Goal: Task Accomplishment & Management: Manage account settings

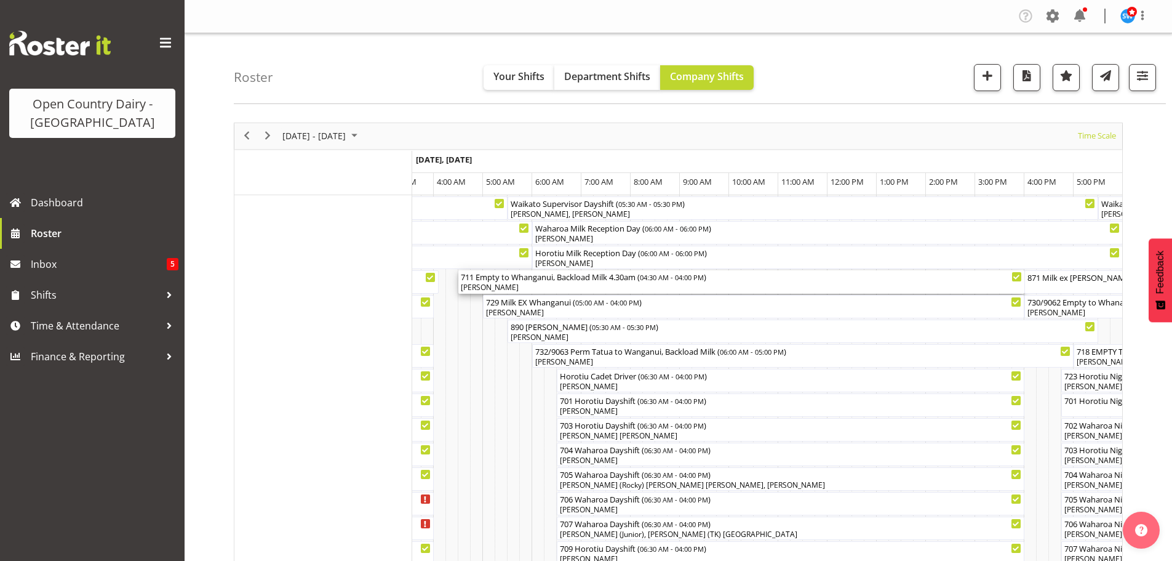
click at [563, 284] on div "[PERSON_NAME]" at bounding box center [741, 287] width 561 height 11
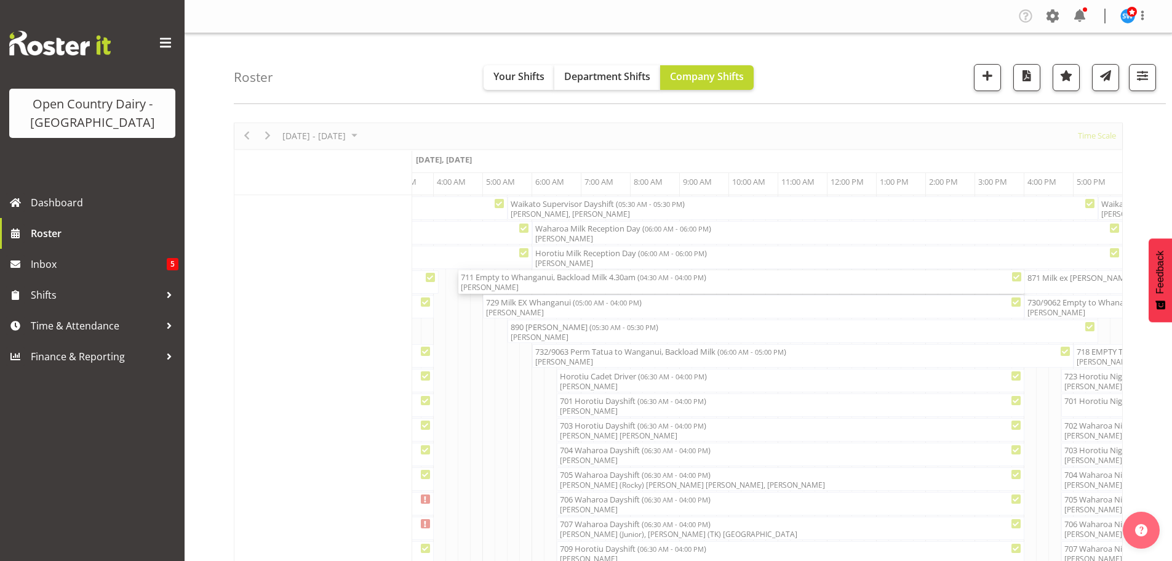
select select "7"
select select "2025"
select select "4"
select select "30"
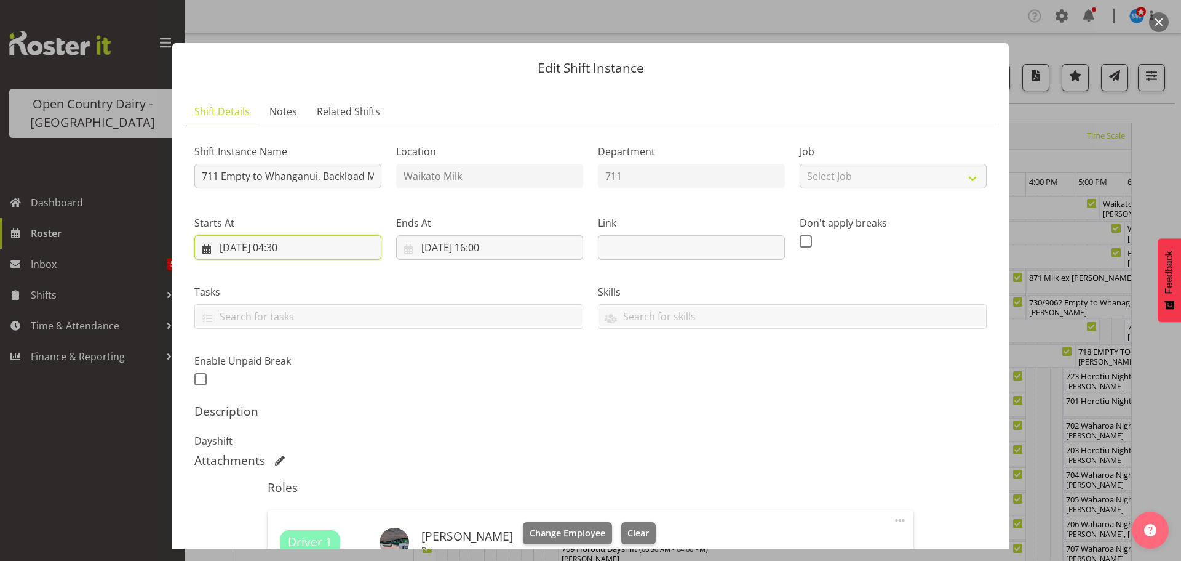
click at [302, 243] on input "[DATE] 04:30" at bounding box center [287, 247] width 187 height 25
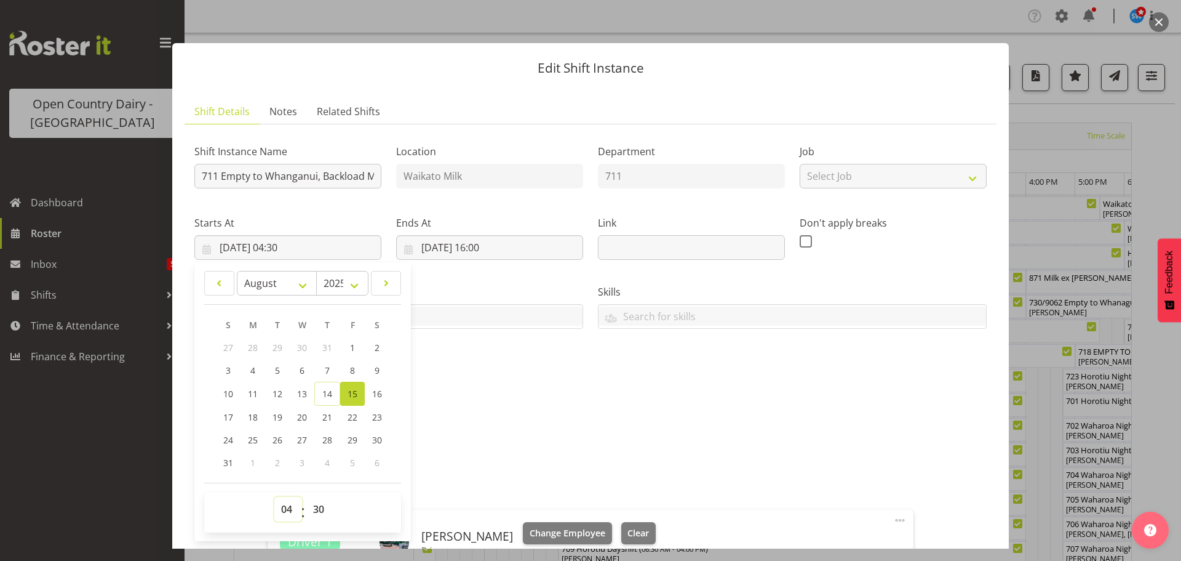
click at [287, 511] on select "00 01 02 03 04 05 06 07 08 09 10 11 12 13 14 15 16 17 18 19 20 21 22 23" at bounding box center [288, 509] width 28 height 25
select select "5"
click at [274, 497] on select "00 01 02 03 04 05 06 07 08 09 10 11 12 13 14 15 16 17 18 19 20 21 22 23" at bounding box center [288, 509] width 28 height 25
type input "[DATE] 05:30"
click at [319, 508] on select "00 01 02 03 04 05 06 07 08 09 10 11 12 13 14 15 16 17 18 19 20 21 22 23 24 25 2…" at bounding box center [320, 509] width 28 height 25
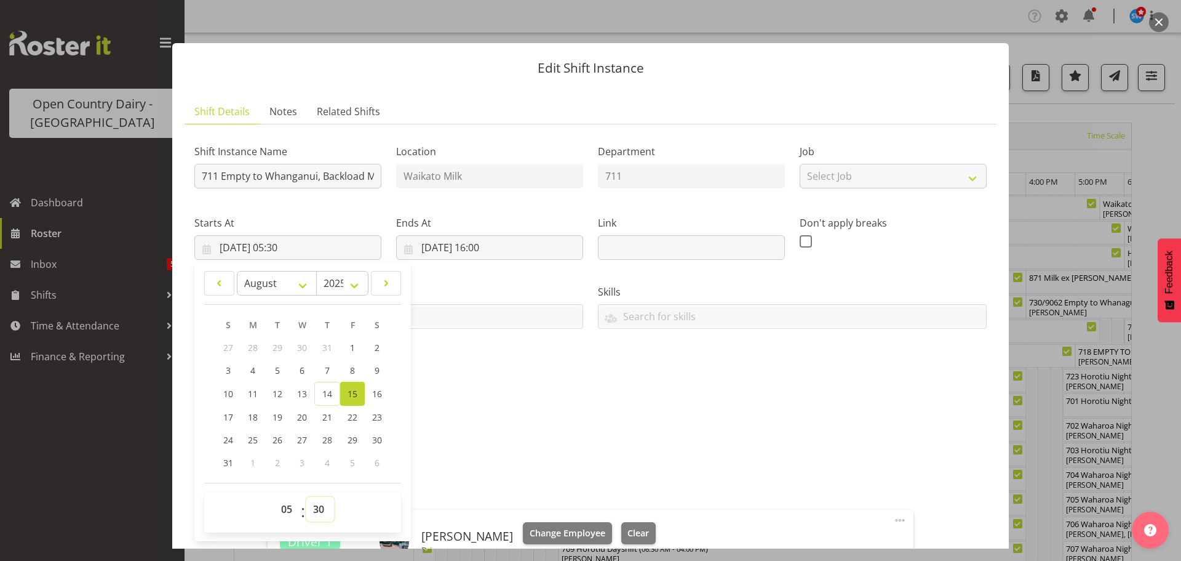
select select "0"
click at [306, 497] on select "00 01 02 03 04 05 06 07 08 09 10 11 12 13 14 15 16 17 18 19 20 21 22 23 24 25 2…" at bounding box center [320, 509] width 28 height 25
type input "[DATE] 05:00"
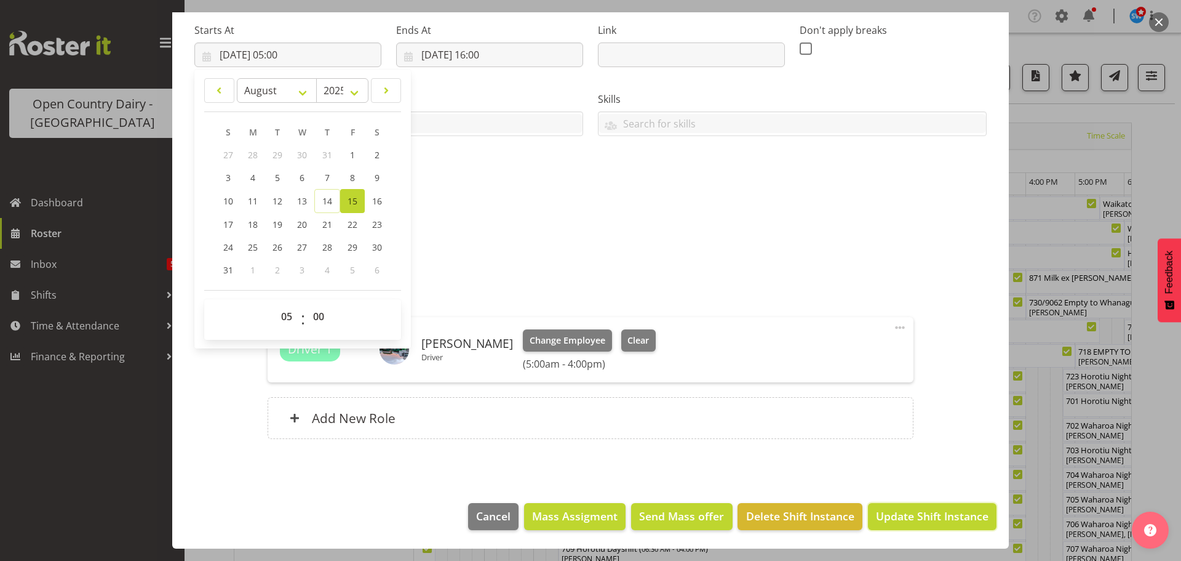
drag, startPoint x: 899, startPoint y: 513, endPoint x: 897, endPoint y: 487, distance: 26.0
click at [900, 513] on span "Update Shift Instance" at bounding box center [932, 516] width 113 height 16
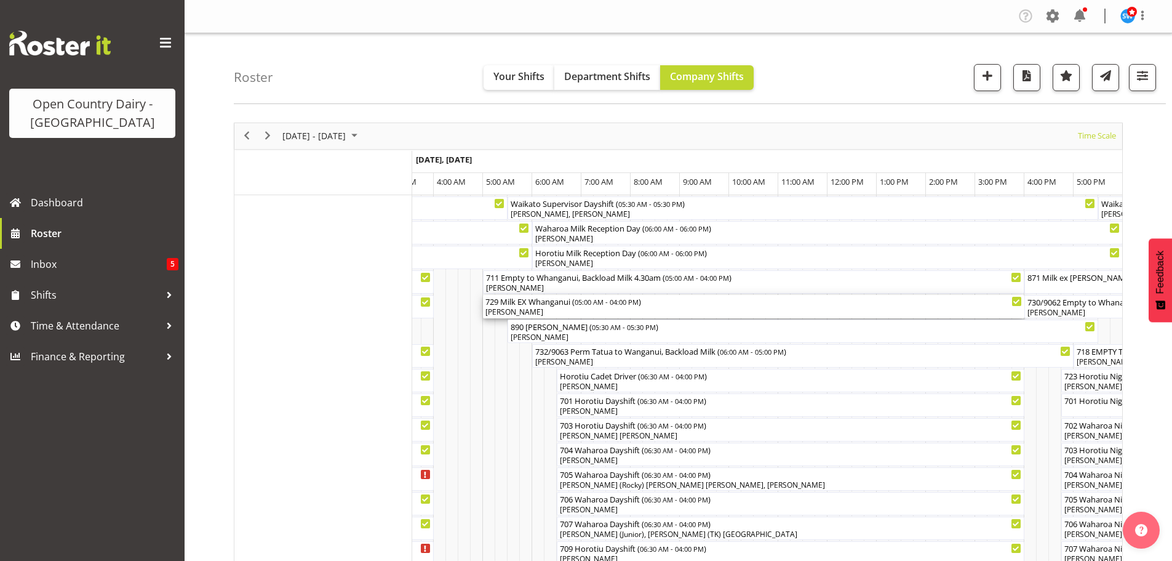
click at [580, 306] on div "729 Milk EX Whanganui ( 05:00 AM - 04:00 PM )" at bounding box center [754, 301] width 537 height 12
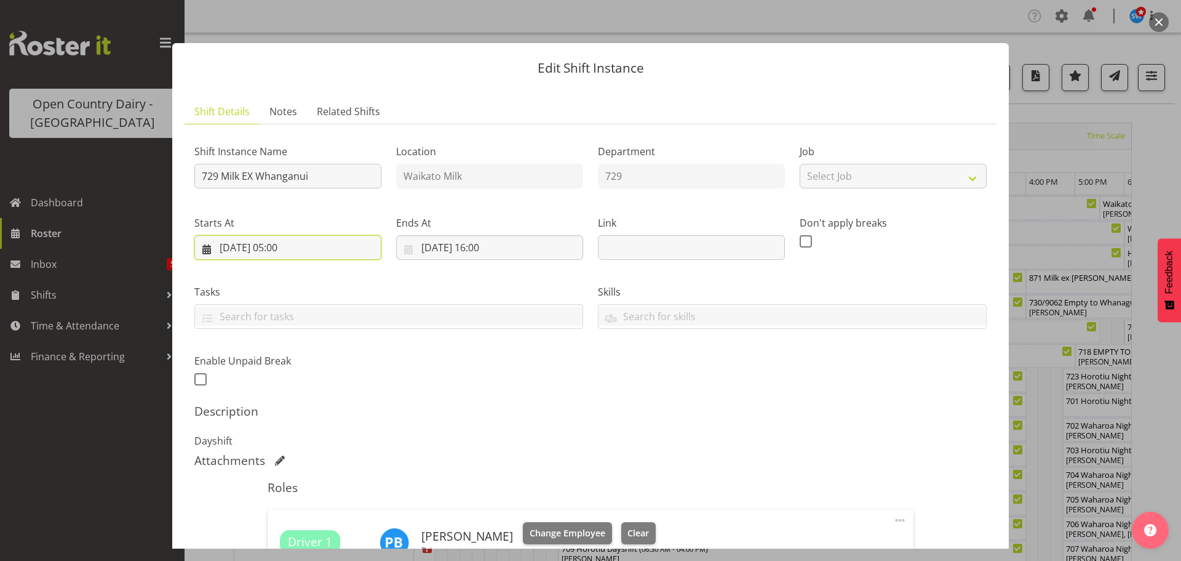
click at [301, 246] on input "[DATE] 05:00" at bounding box center [287, 247] width 187 height 25
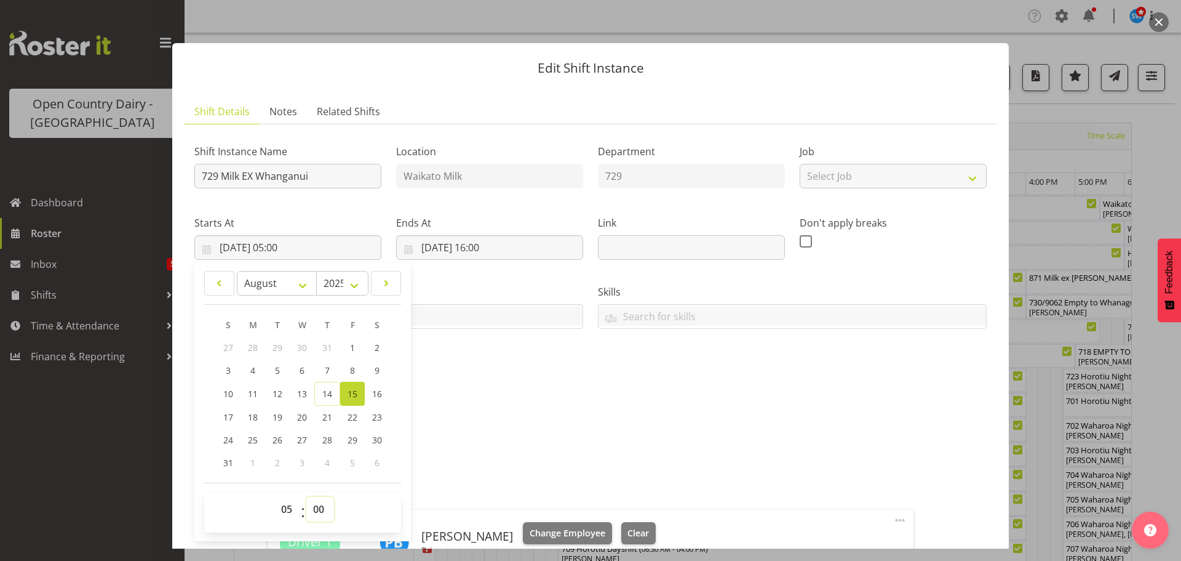
click at [319, 507] on select "00 01 02 03 04 05 06 07 08 09 10 11 12 13 14 15 16 17 18 19 20 21 22 23 24 25 2…" at bounding box center [320, 509] width 28 height 25
select select "30"
click at [306, 497] on select "00 01 02 03 04 05 06 07 08 09 10 11 12 13 14 15 16 17 18 19 20 21 22 23 24 25 2…" at bounding box center [320, 509] width 28 height 25
type input "[DATE] 05:30"
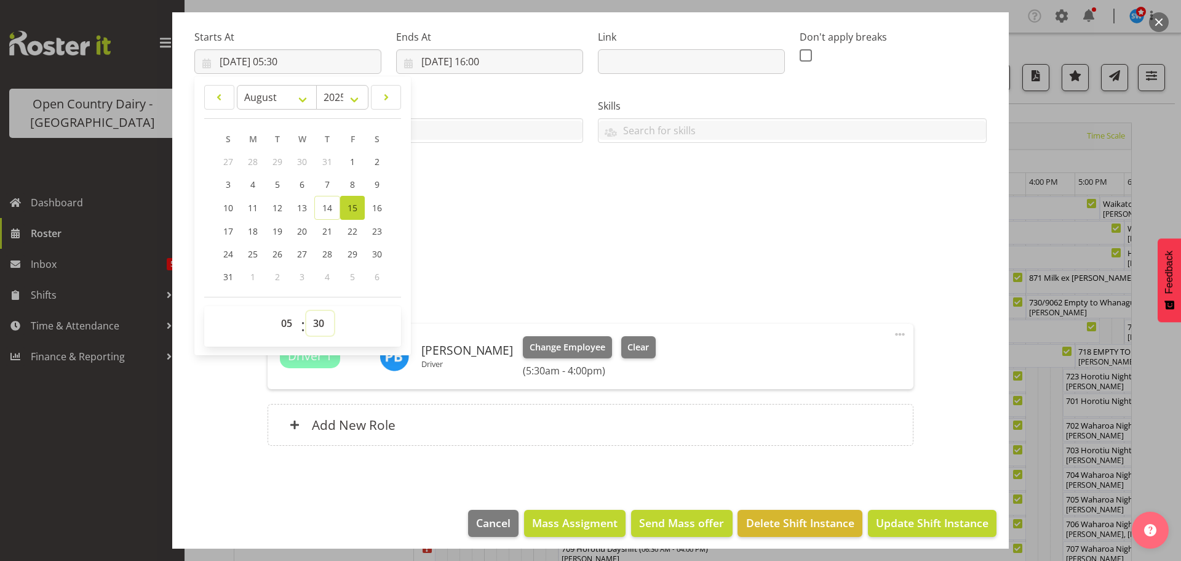
scroll to position [193, 0]
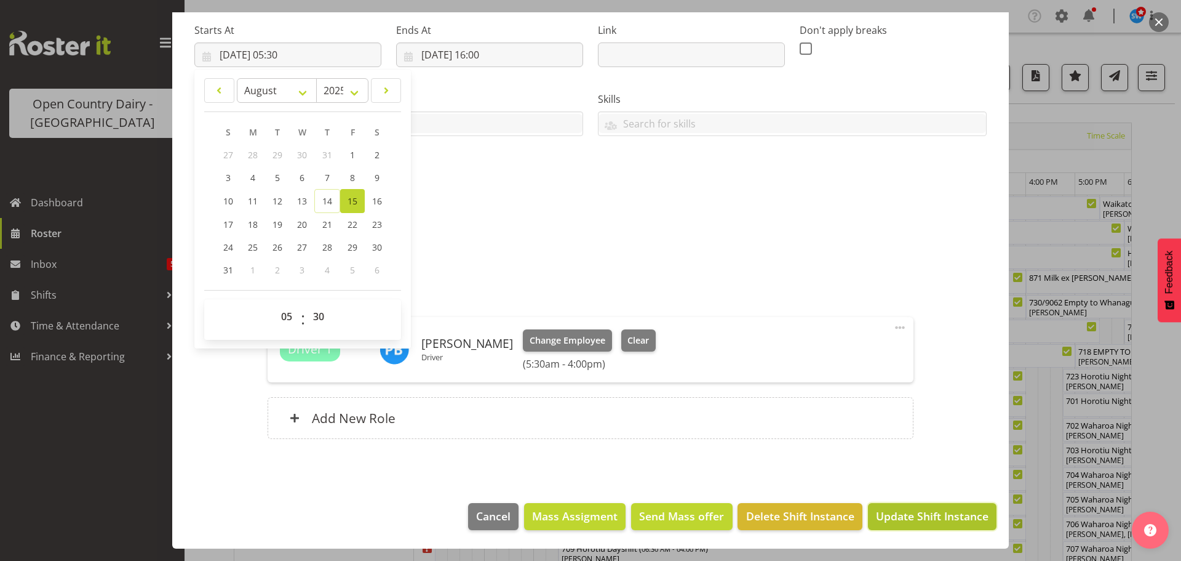
click at [902, 511] on span "Update Shift Instance" at bounding box center [932, 516] width 113 height 16
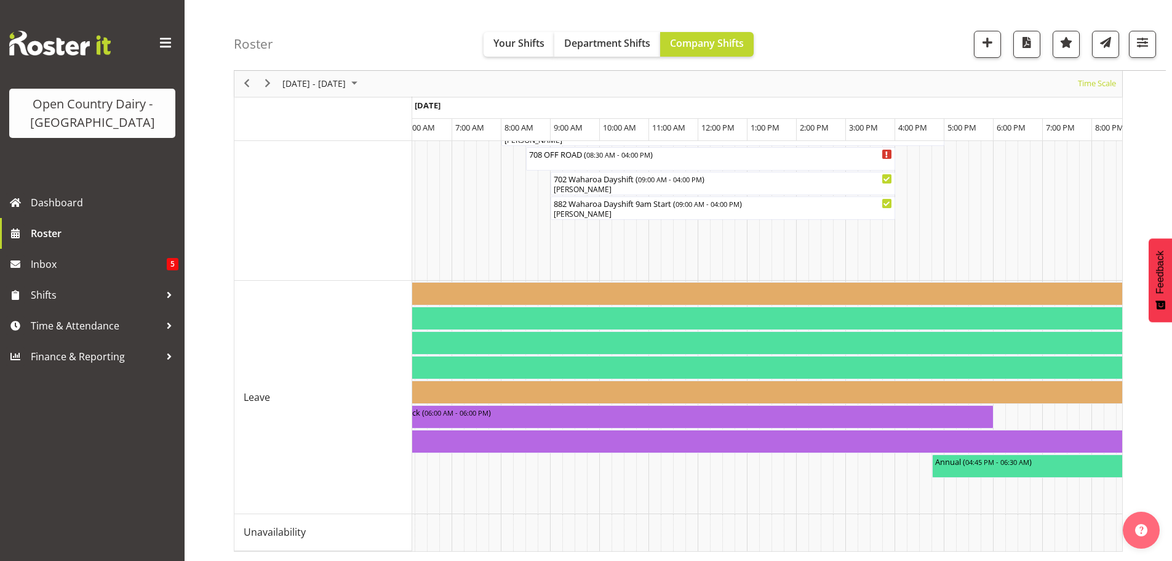
scroll to position [0, 5079]
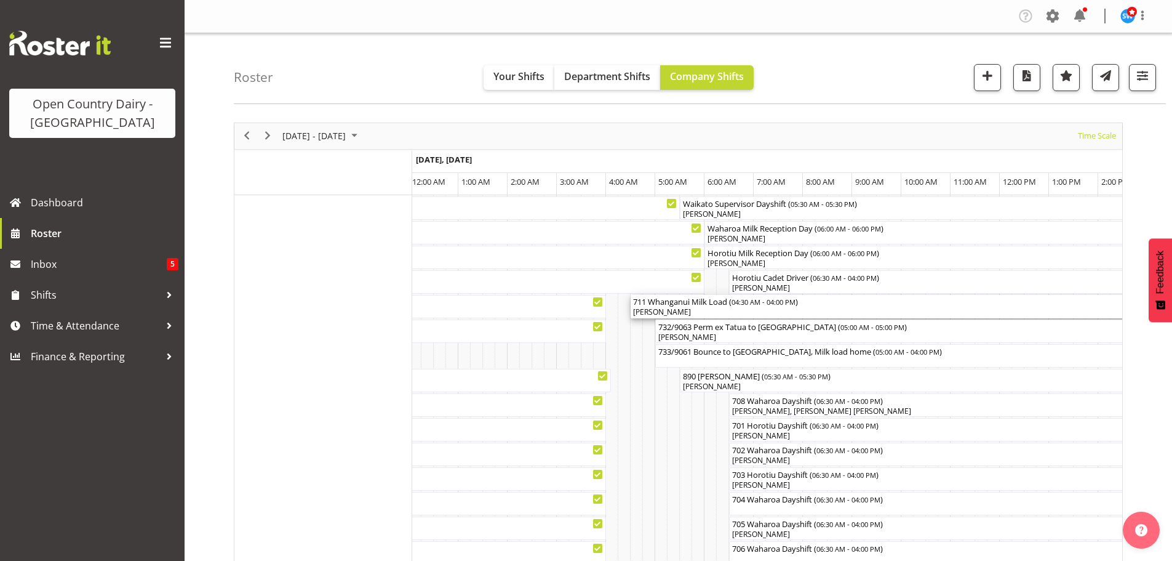
click at [690, 302] on div "711 Whanganui Milk Load ( 04:30 AM - 04:00 PM )" at bounding box center [913, 301] width 561 height 12
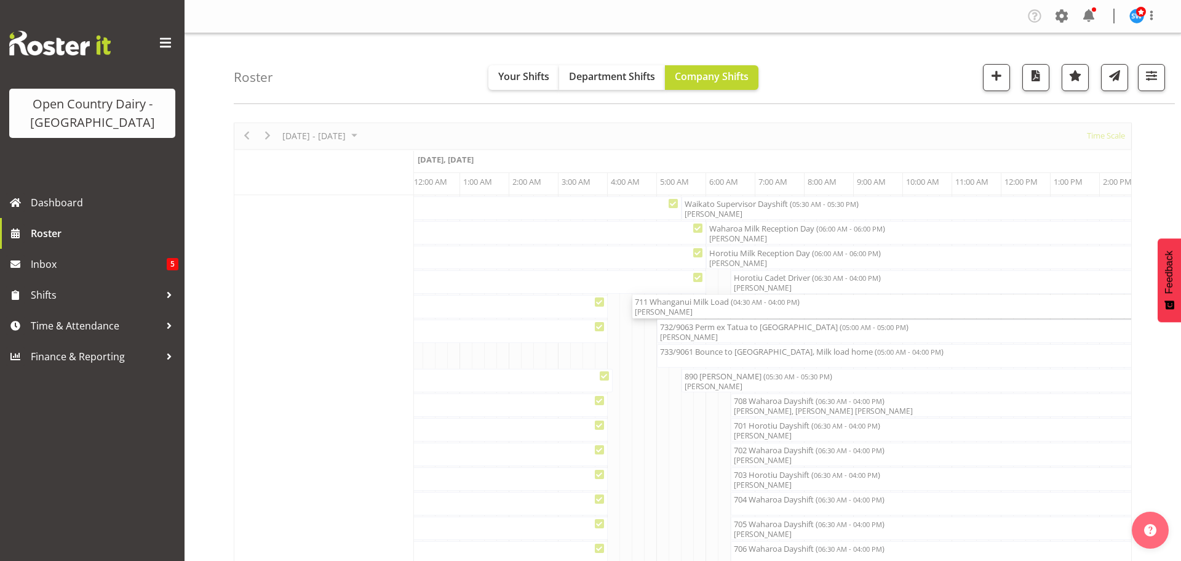
select select "7"
select select "2025"
select select "4"
select select "30"
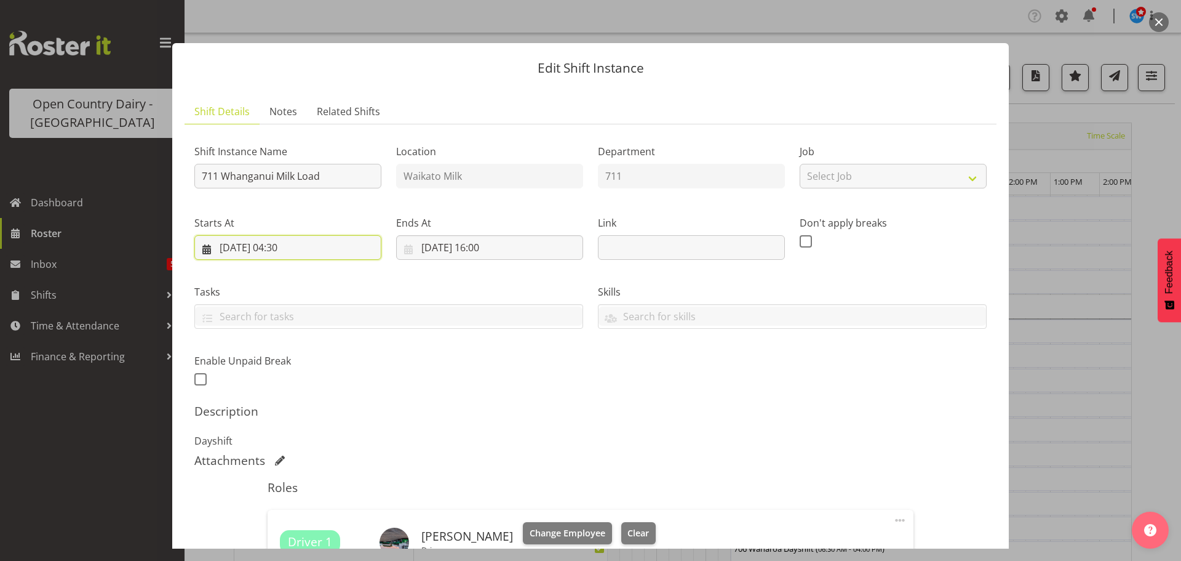
click at [294, 249] on input "[DATE] 04:30" at bounding box center [287, 247] width 187 height 25
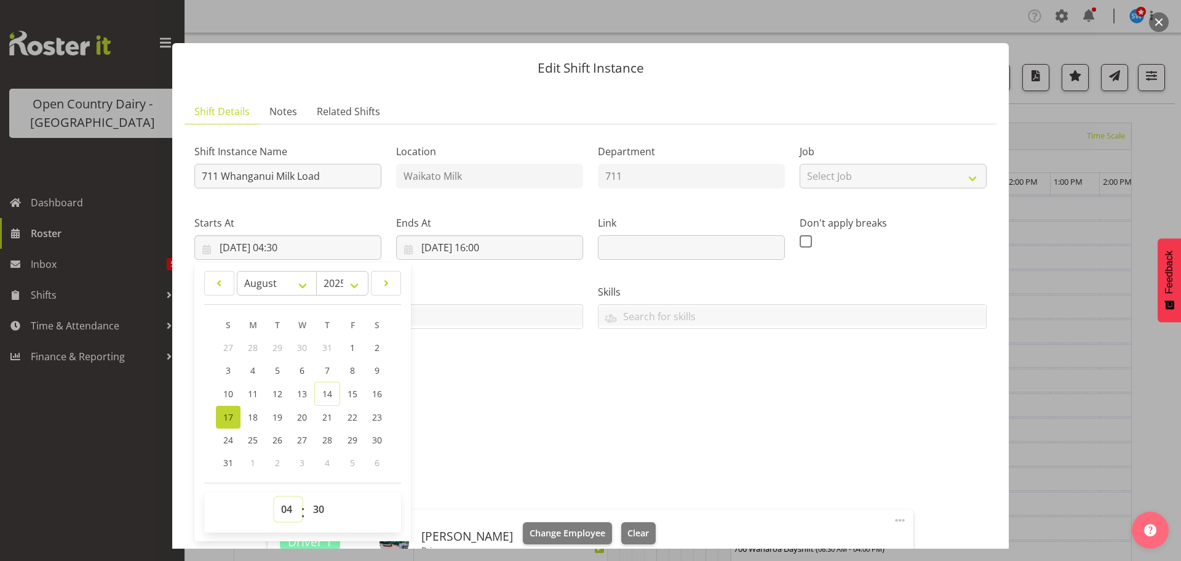
click at [281, 514] on select "00 01 02 03 04 05 06 07 08 09 10 11 12 13 14 15 16 17 18 19 20 21 22 23" at bounding box center [288, 509] width 28 height 25
select select "5"
click at [274, 497] on select "00 01 02 03 04 05 06 07 08 09 10 11 12 13 14 15 16 17 18 19 20 21 22 23" at bounding box center [288, 509] width 28 height 25
type input "[DATE] 05:30"
click at [318, 508] on select "00 01 02 03 04 05 06 07 08 09 10 11 12 13 14 15 16 17 18 19 20 21 22 23 24 25 2…" at bounding box center [320, 509] width 28 height 25
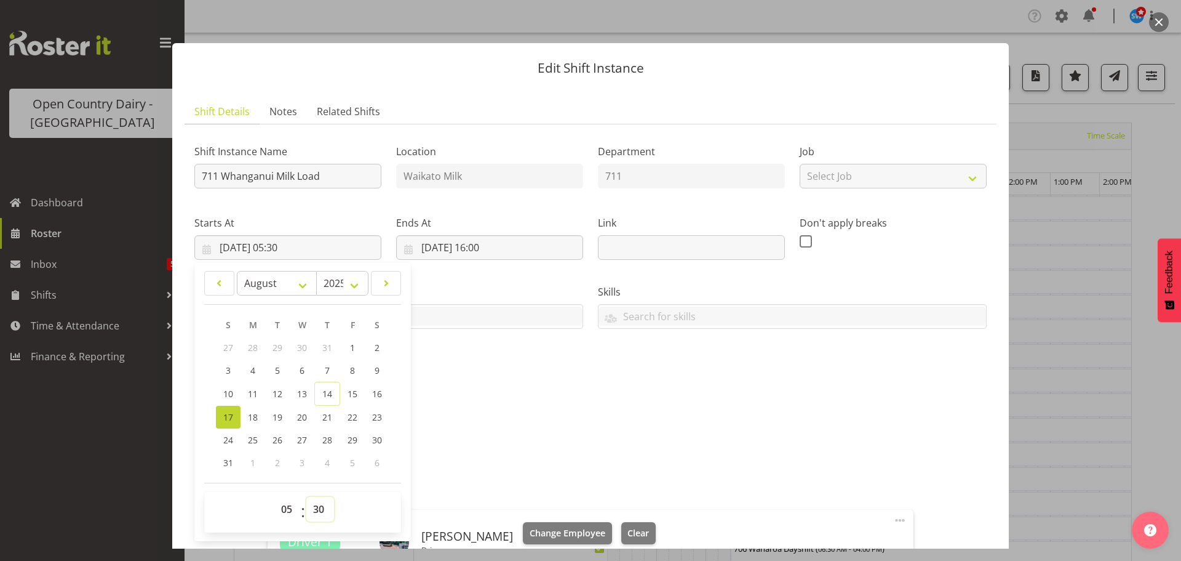
select select "0"
click at [306, 497] on select "00 01 02 03 04 05 06 07 08 09 10 11 12 13 14 15 16 17 18 19 20 21 22 23 24 25 2…" at bounding box center [320, 509] width 28 height 25
type input "[DATE] 05:00"
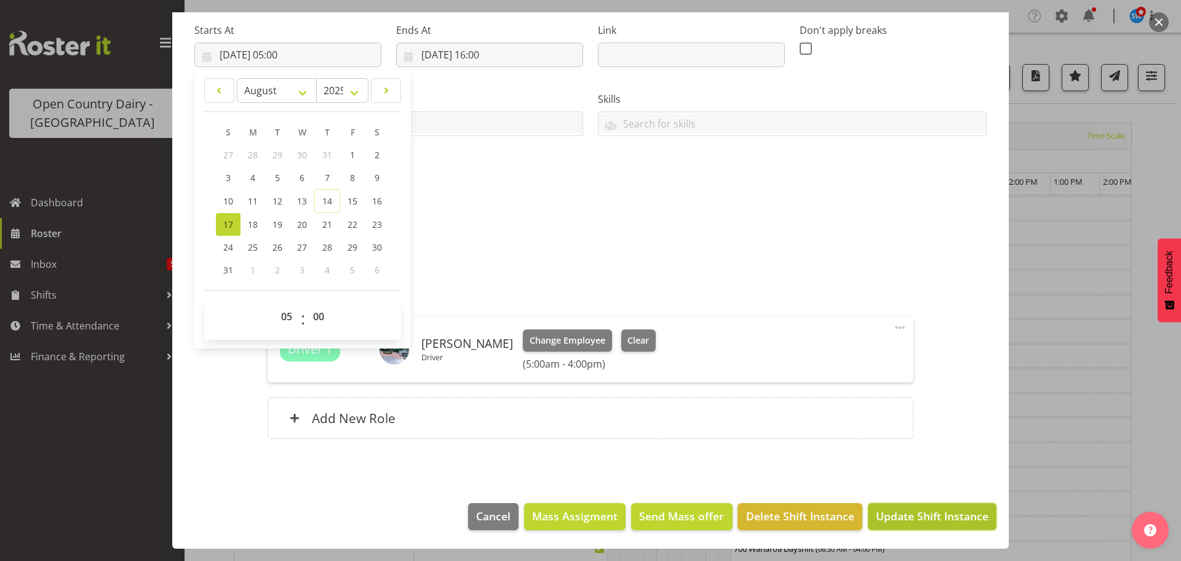
click at [925, 517] on span "Update Shift Instance" at bounding box center [932, 516] width 113 height 16
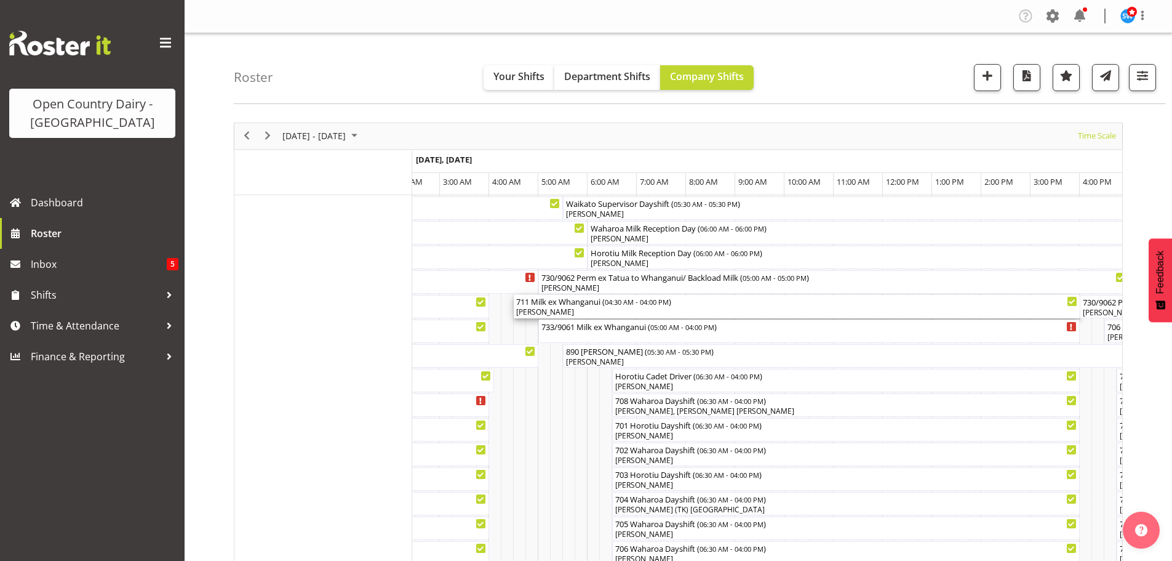
click at [571, 310] on div "[PERSON_NAME]" at bounding box center [796, 311] width 561 height 11
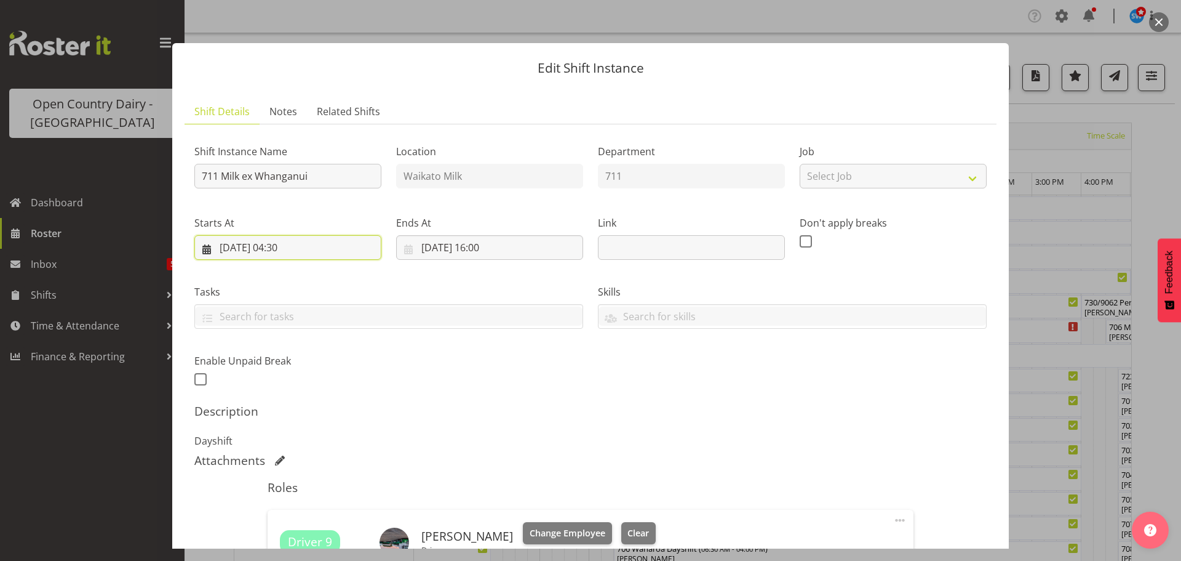
click at [296, 244] on input "[DATE] 04:30" at bounding box center [287, 247] width 187 height 25
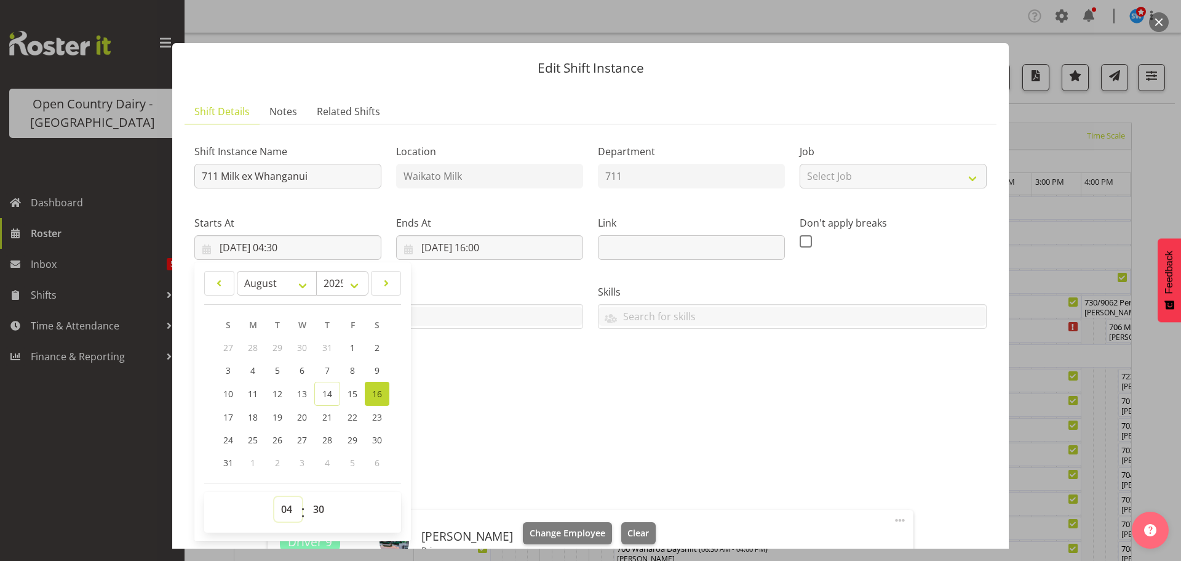
click at [289, 511] on select "00 01 02 03 04 05 06 07 08 09 10 11 12 13 14 15 16 17 18 19 20 21 22 23" at bounding box center [288, 509] width 28 height 25
select select "5"
click at [274, 497] on select "00 01 02 03 04 05 06 07 08 09 10 11 12 13 14 15 16 17 18 19 20 21 22 23" at bounding box center [288, 509] width 28 height 25
type input "[DATE] 05:30"
drag, startPoint x: 315, startPoint y: 511, endPoint x: 314, endPoint y: 503, distance: 8.6
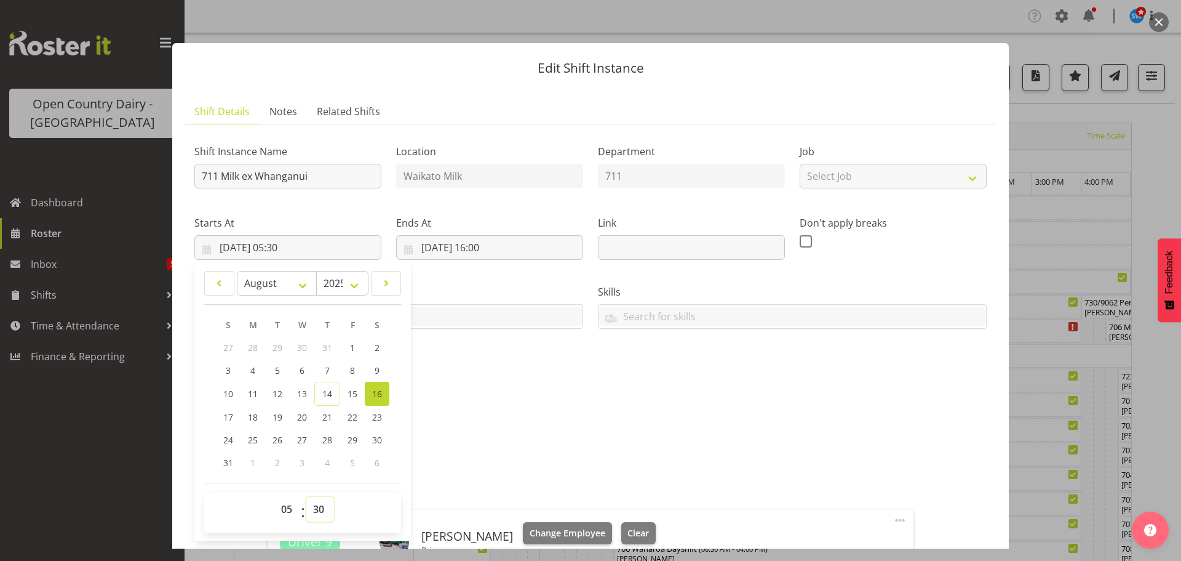
click at [315, 509] on select "00 01 02 03 04 05 06 07 08 09 10 11 12 13 14 15 16 17 18 19 20 21 22 23 24 25 2…" at bounding box center [320, 509] width 28 height 25
select select "0"
click at [306, 497] on select "00 01 02 03 04 05 06 07 08 09 10 11 12 13 14 15 16 17 18 19 20 21 22 23 24 25 2…" at bounding box center [320, 509] width 28 height 25
type input "[DATE] 05:00"
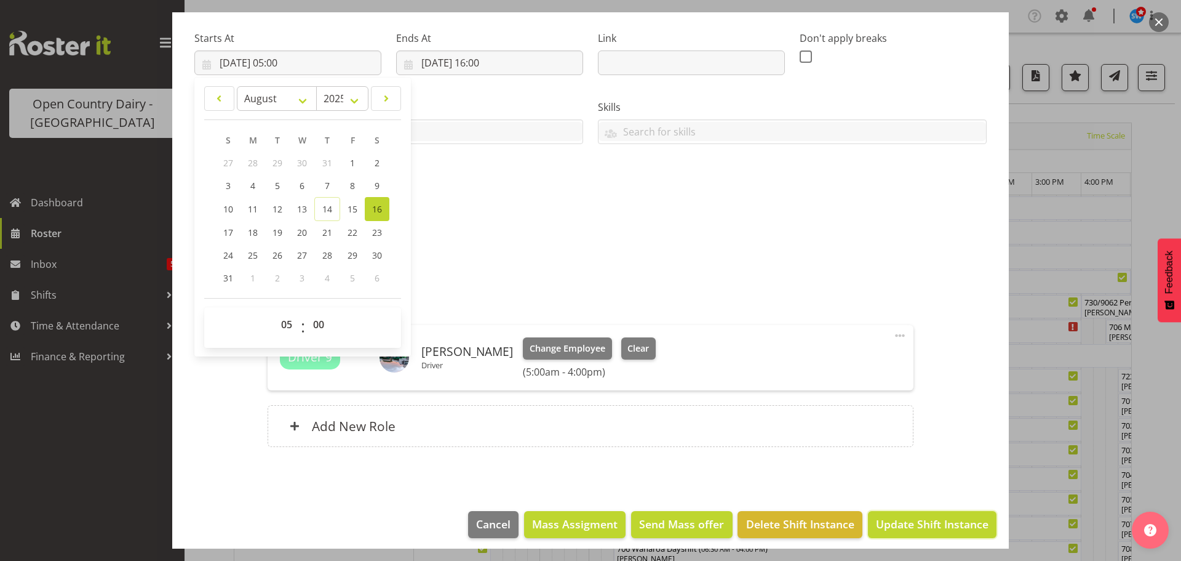
drag, startPoint x: 906, startPoint y: 525, endPoint x: 903, endPoint y: 517, distance: 9.1
click at [906, 526] on span "Update Shift Instance" at bounding box center [932, 524] width 113 height 16
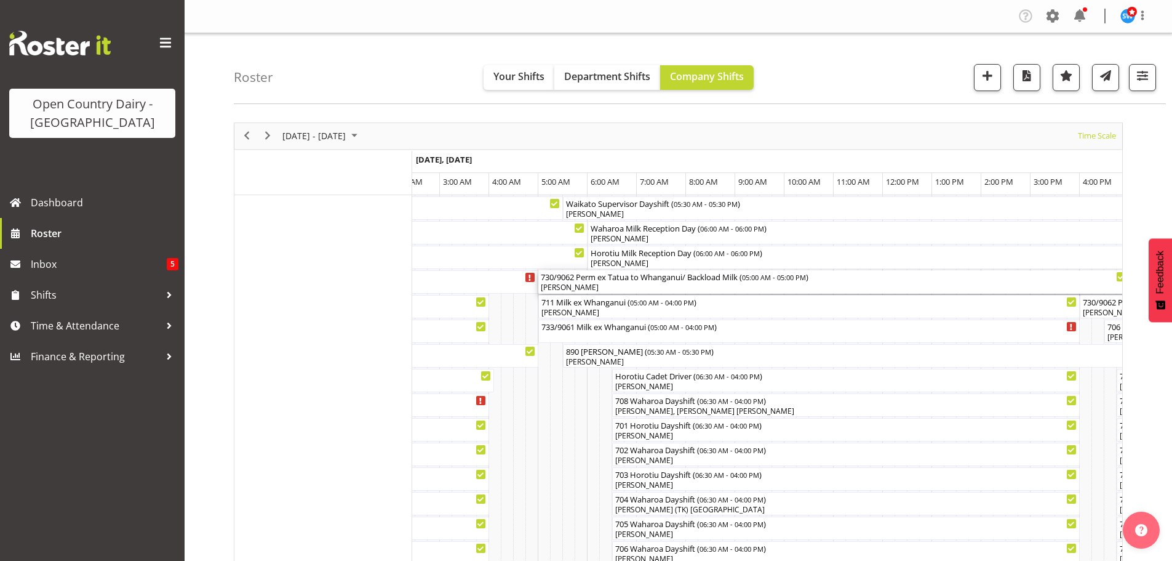
click at [599, 284] on div "[PERSON_NAME]" at bounding box center [834, 287] width 586 height 11
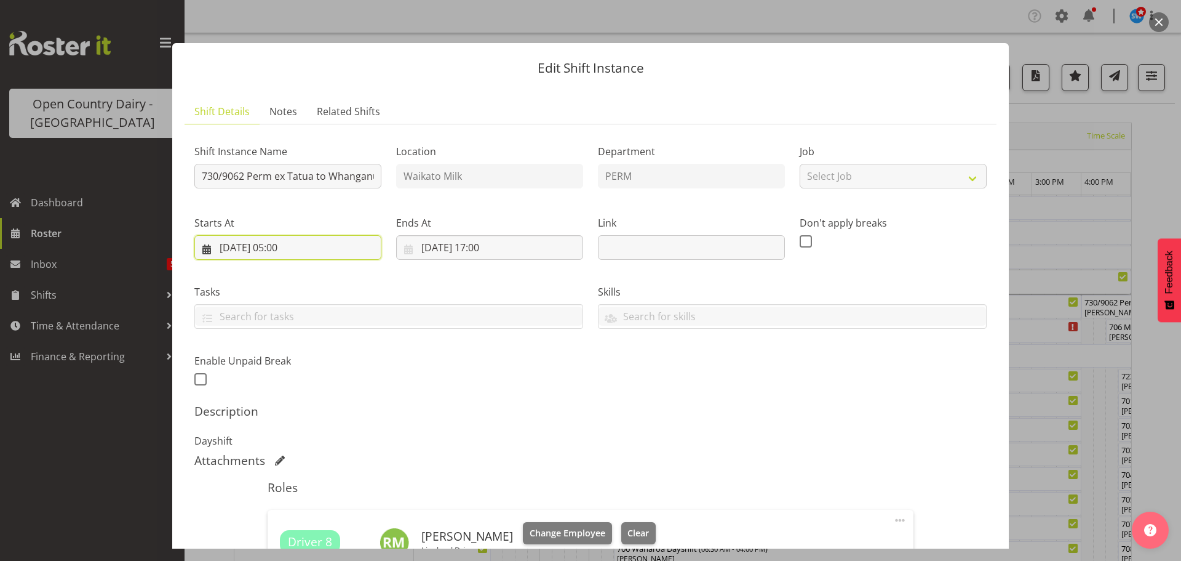
click at [287, 245] on input "[DATE] 05:00" at bounding box center [287, 247] width 187 height 25
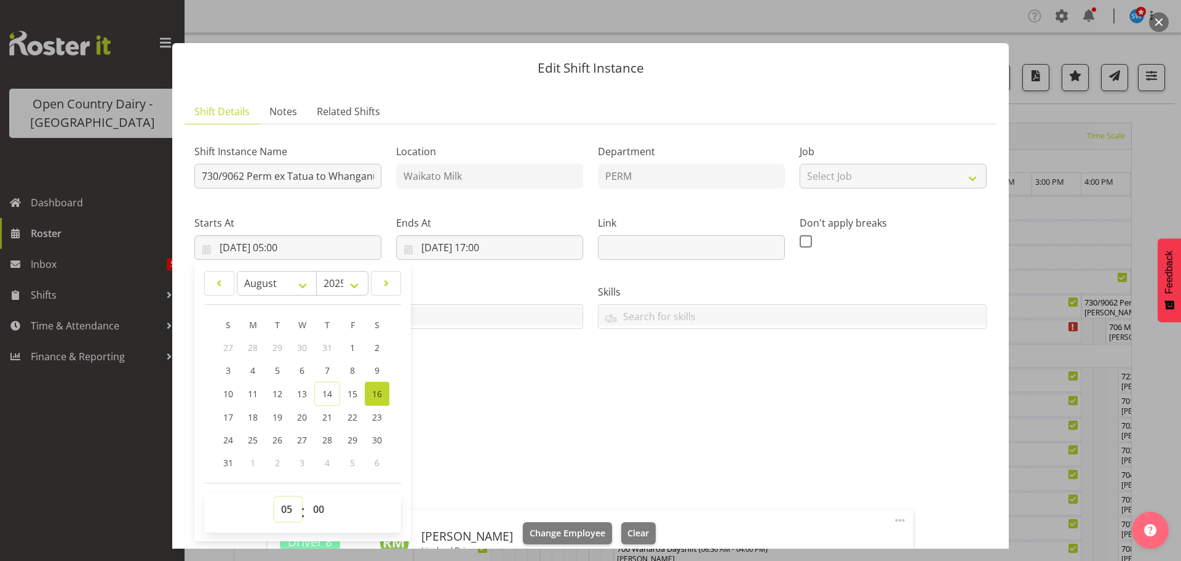
click at [286, 509] on select "00 01 02 03 04 05 06 07 08 09 10 11 12 13 14 15 16 17 18 19 20 21 22 23" at bounding box center [288, 509] width 28 height 25
select select "6"
click at [274, 497] on select "00 01 02 03 04 05 06 07 08 09 10 11 12 13 14 15 16 17 18 19 20 21 22 23" at bounding box center [288, 509] width 28 height 25
type input "[DATE] 06:00"
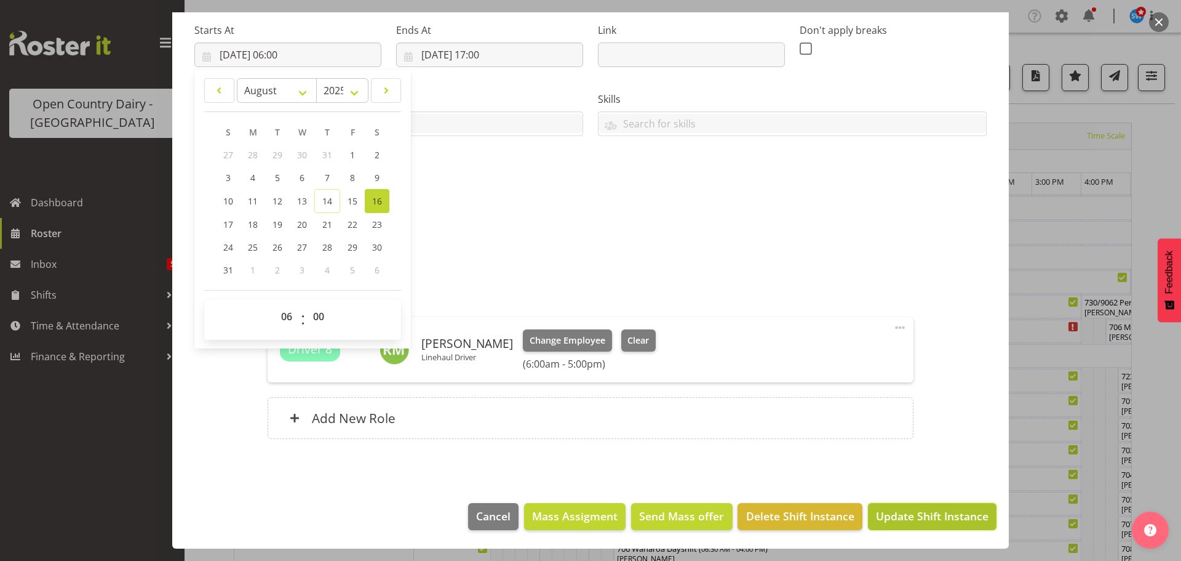
click at [902, 514] on span "Update Shift Instance" at bounding box center [932, 516] width 113 height 16
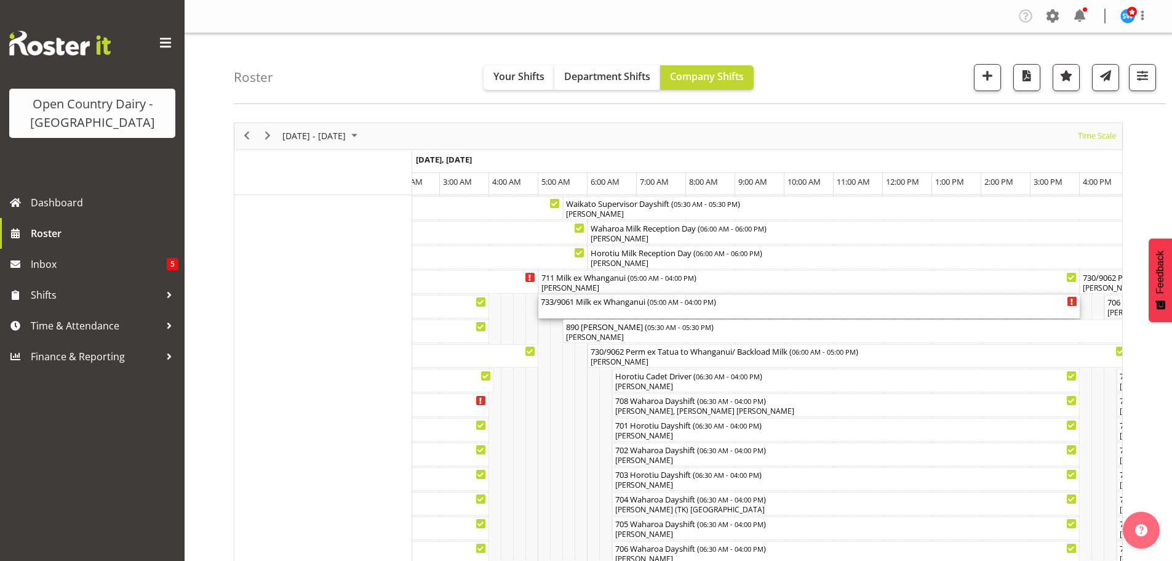
click at [595, 310] on div "733/9061 Milk ex Whanganui ( 05:00 AM - 04:00 PM )" at bounding box center [809, 306] width 537 height 23
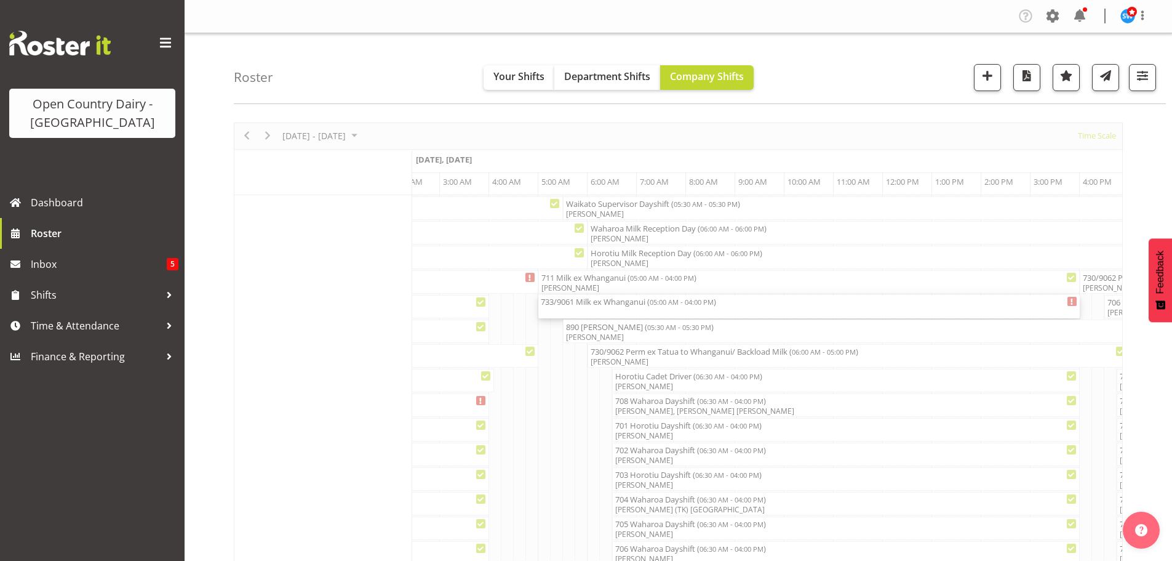
select select "7"
select select "2025"
select select "5"
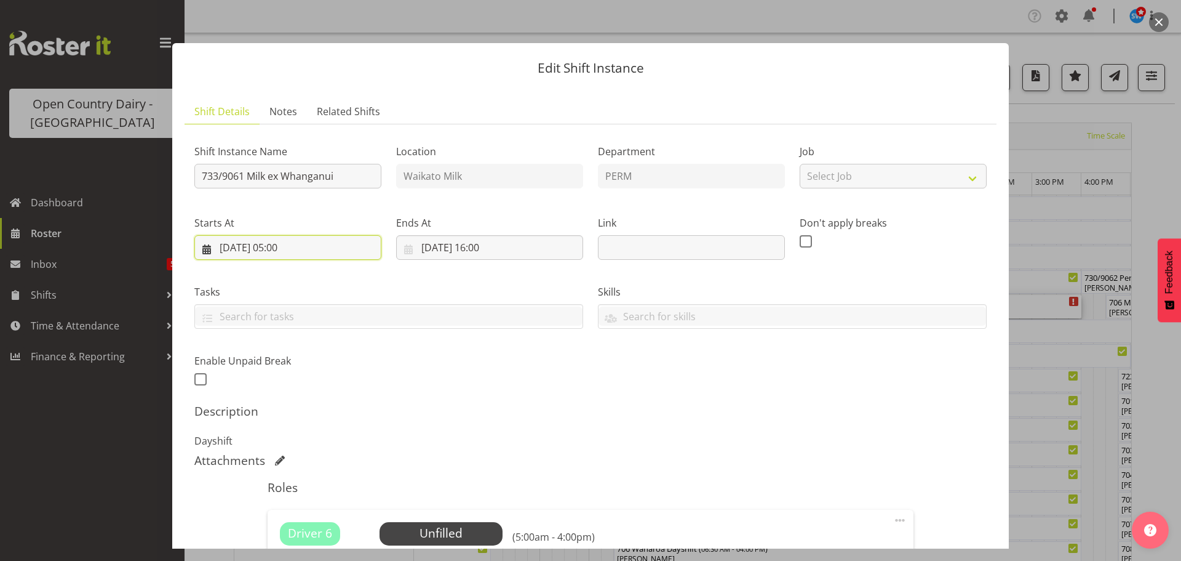
click at [299, 247] on input "[DATE] 05:00" at bounding box center [287, 247] width 187 height 25
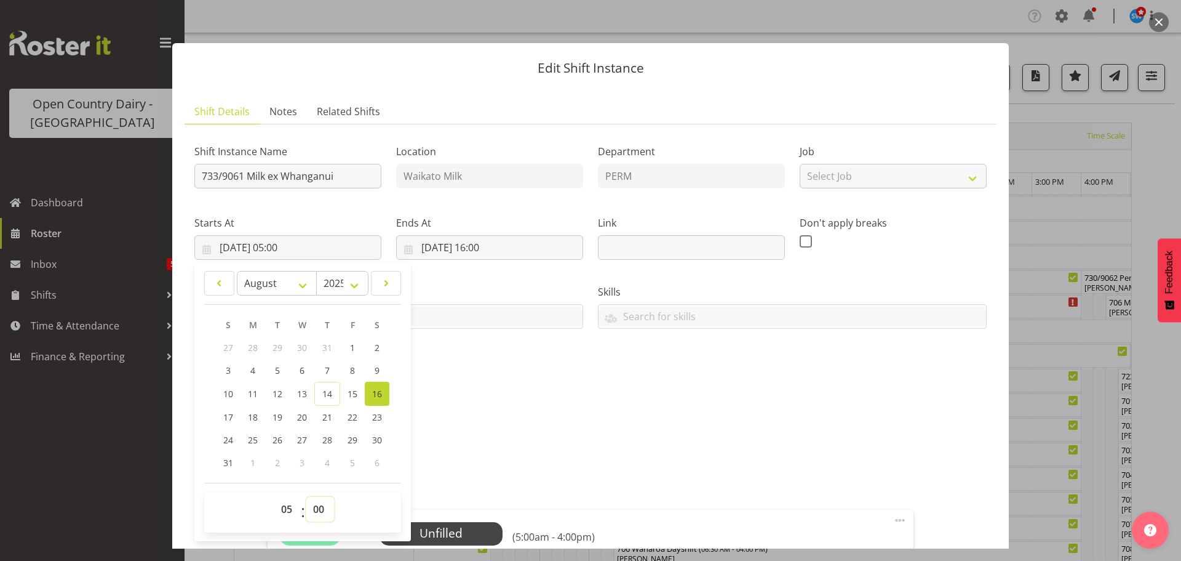
click at [316, 501] on select "00 01 02 03 04 05 06 07 08 09 10 11 12 13 14 15 16 17 18 19 20 21 22 23 24 25 2…" at bounding box center [320, 509] width 28 height 25
select select "30"
click at [306, 497] on select "00 01 02 03 04 05 06 07 08 09 10 11 12 13 14 15 16 17 18 19 20 21 22 23 24 25 2…" at bounding box center [320, 509] width 28 height 25
type input "[DATE] 05:30"
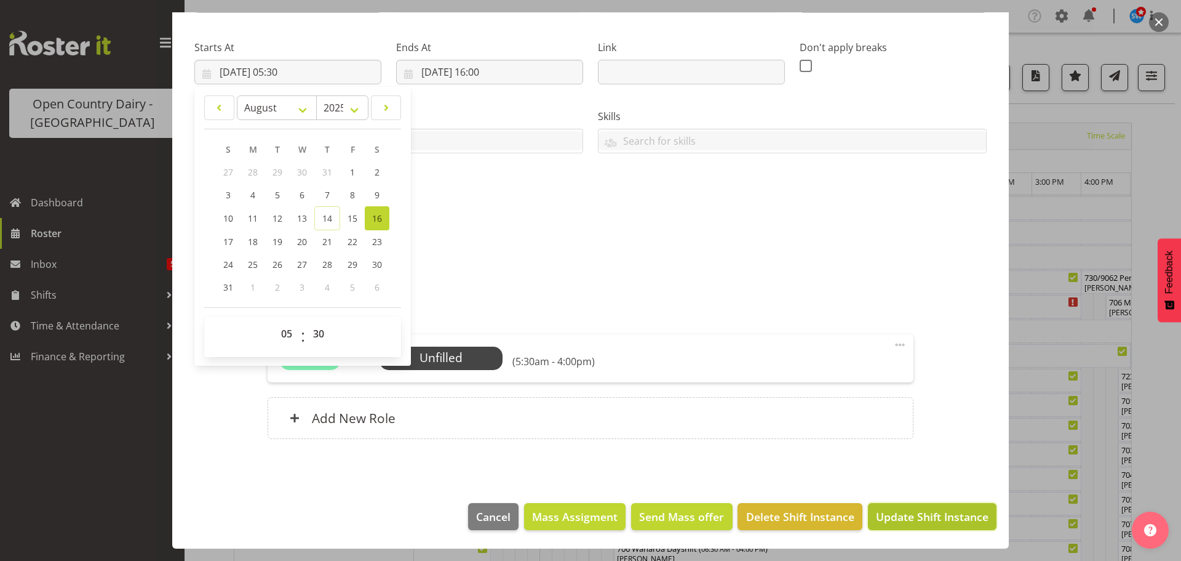
click at [898, 509] on span "Update Shift Instance" at bounding box center [932, 516] width 113 height 16
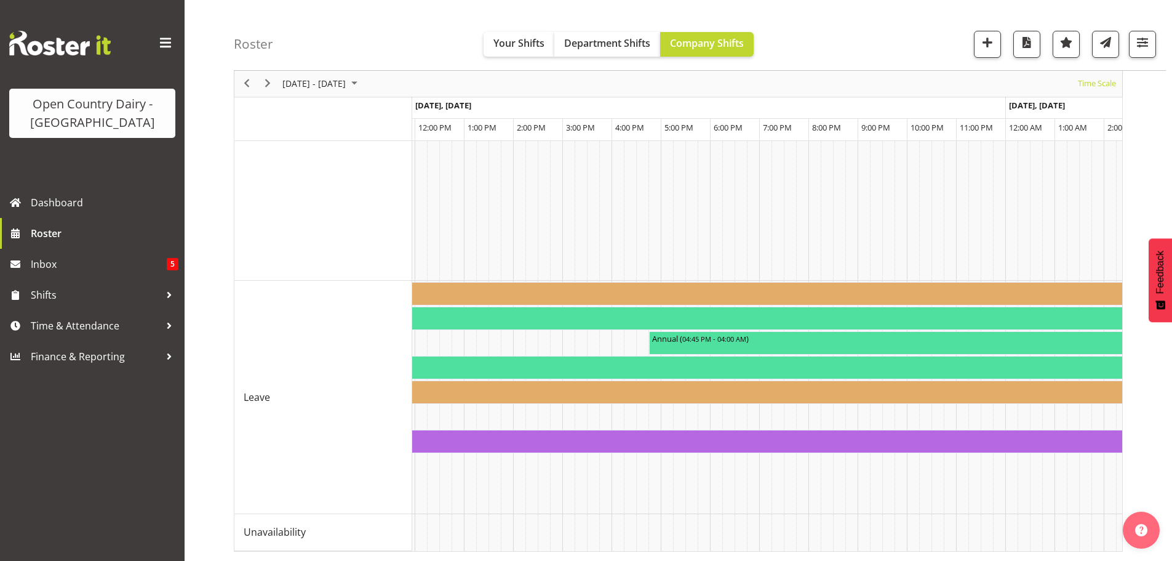
scroll to position [0, 6511]
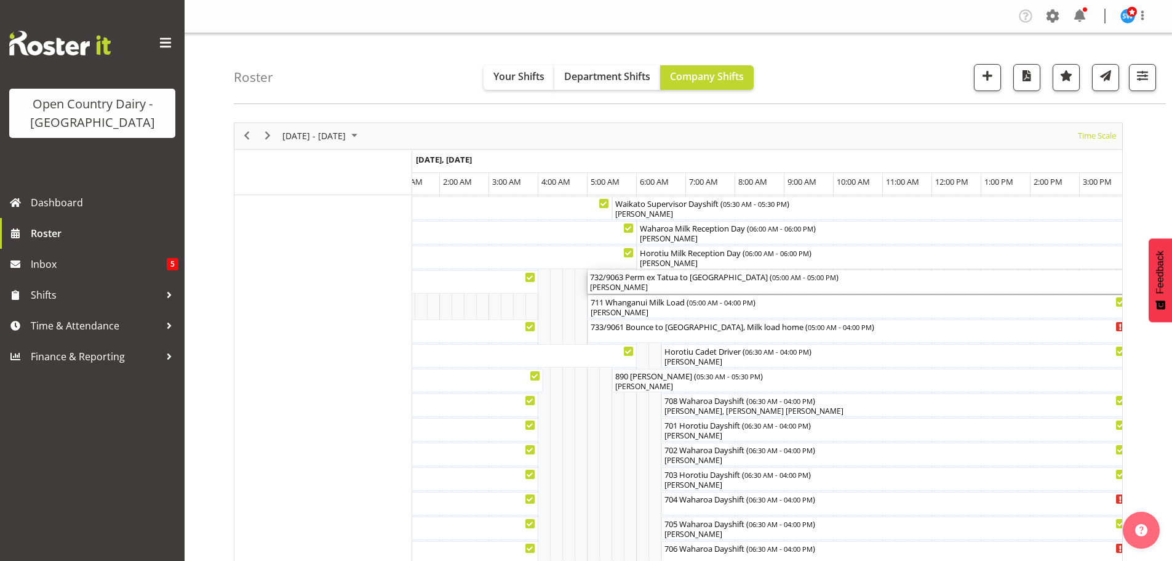
click at [661, 285] on div "[PERSON_NAME]" at bounding box center [883, 287] width 586 height 11
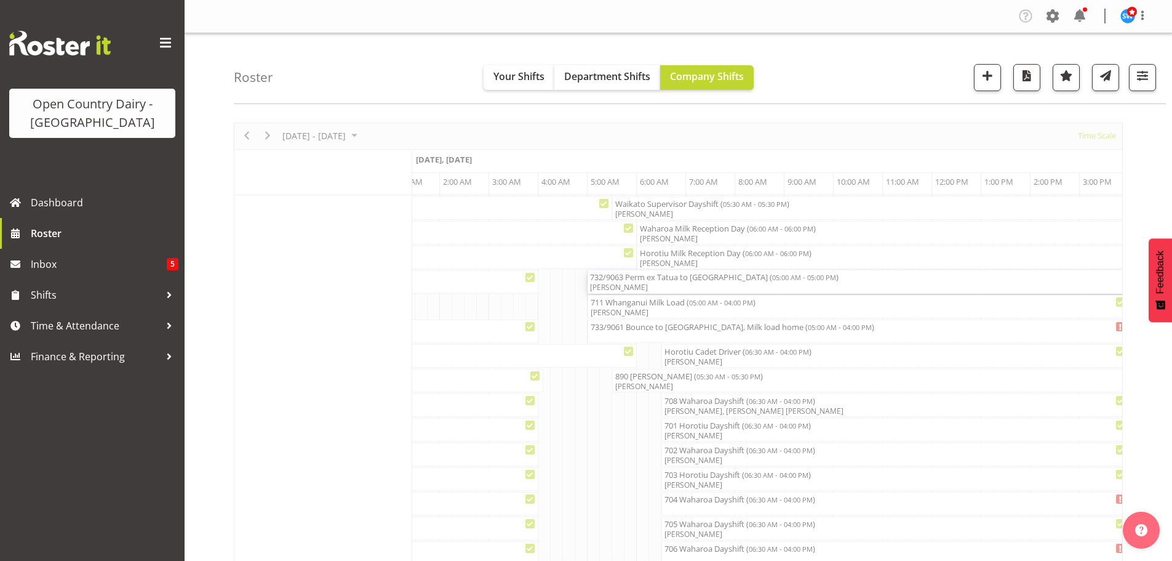
select select "7"
select select "2025"
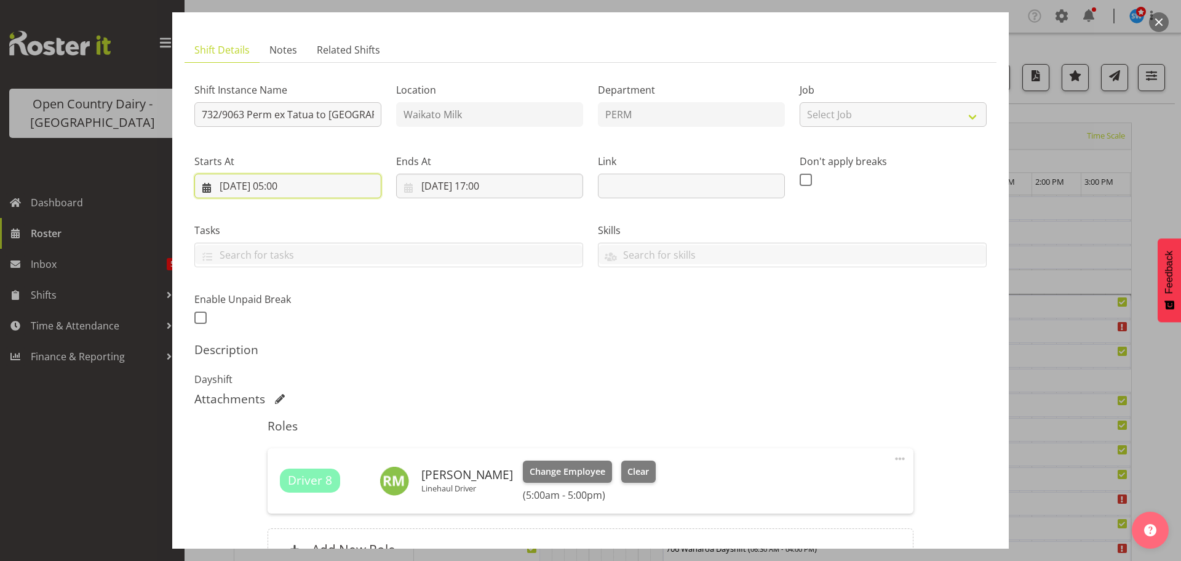
click at [295, 186] on input "[DATE] 05:00" at bounding box center [287, 186] width 187 height 25
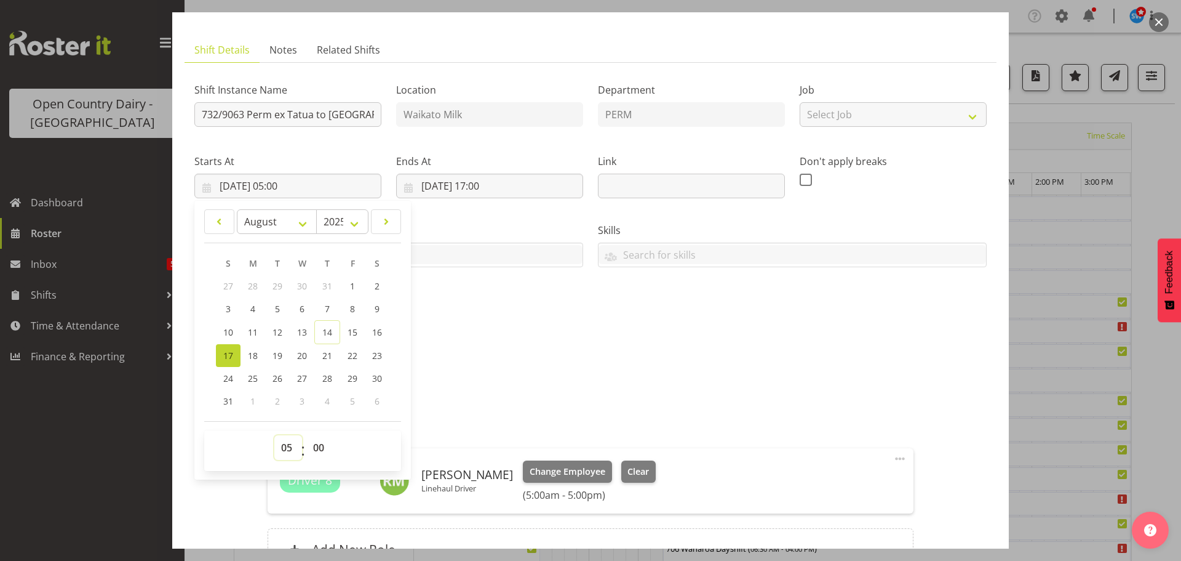
click at [286, 445] on select "00 01 02 03 04 05 06 07 08 09 10 11 12 13 14 15 16 17 18 19 20 21 22 23" at bounding box center [288, 447] width 28 height 25
select select "6"
click at [274, 435] on select "00 01 02 03 04 05 06 07 08 09 10 11 12 13 14 15 16 17 18 19 20 21 22 23" at bounding box center [288, 447] width 28 height 25
type input "[DATE] 06:00"
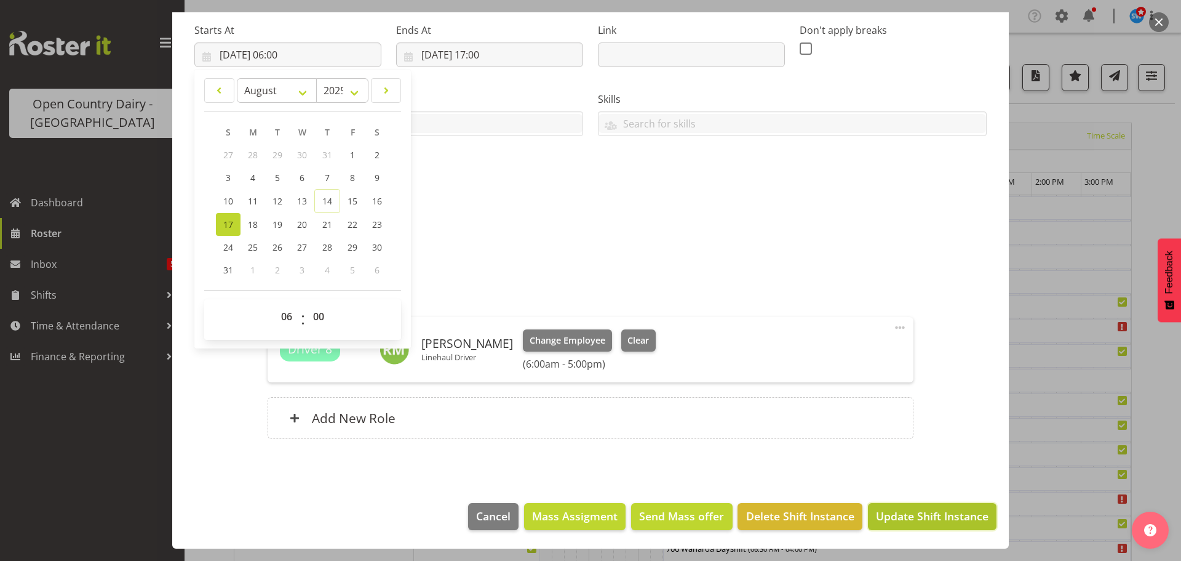
click at [909, 514] on span "Update Shift Instance" at bounding box center [932, 516] width 113 height 16
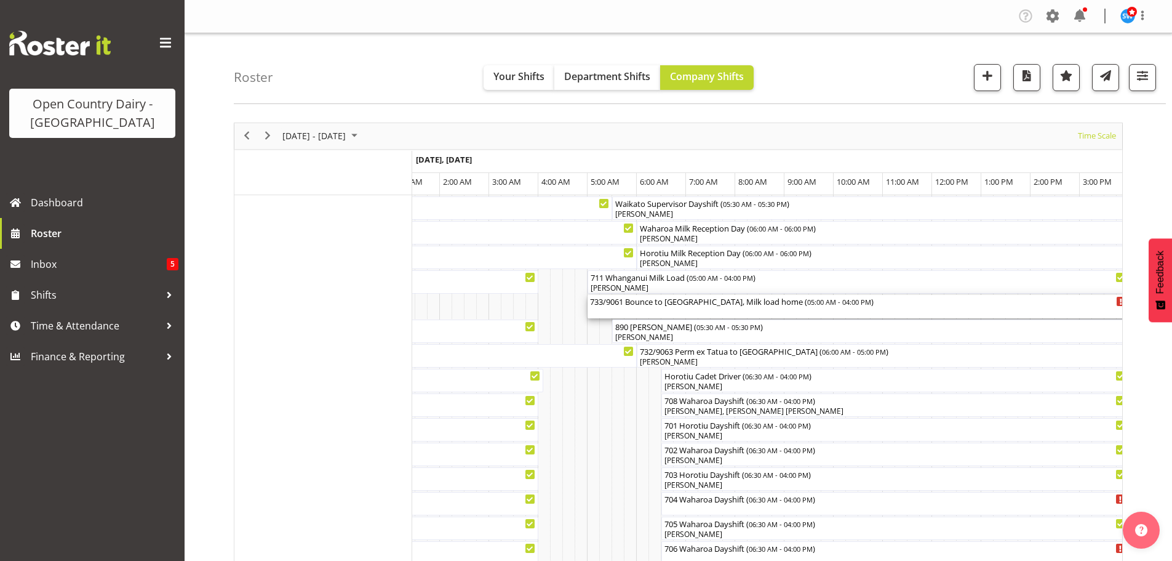
click at [647, 309] on div "733/9061 Bounce to [GEOGRAPHIC_DATA], Milk load home ( 05:00 AM - 04:00 PM )" at bounding box center [858, 306] width 537 height 23
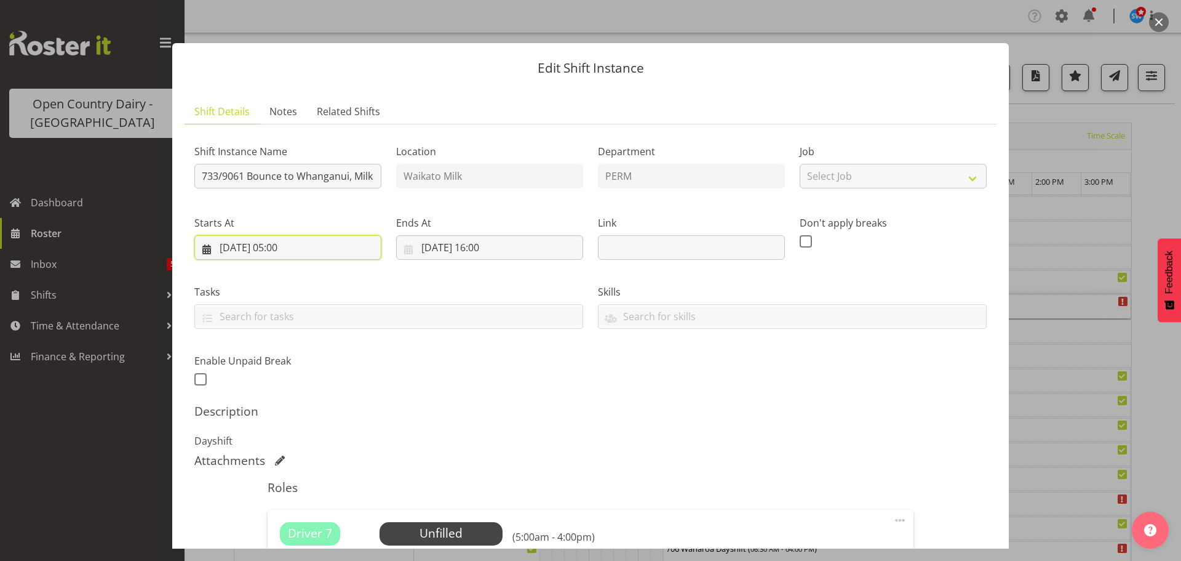
click at [298, 247] on input "[DATE] 05:00" at bounding box center [287, 247] width 187 height 25
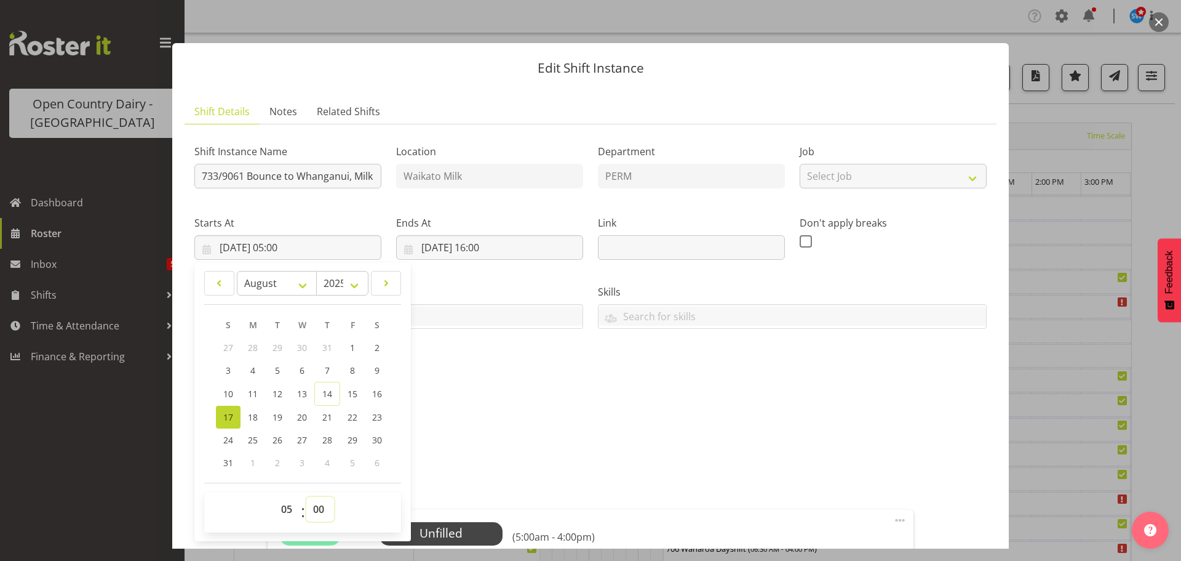
click at [316, 508] on select "00 01 02 03 04 05 06 07 08 09 10 11 12 13 14 15 16 17 18 19 20 21 22 23 24 25 2…" at bounding box center [320, 509] width 28 height 25
select select "30"
click at [306, 497] on select "00 01 02 03 04 05 06 07 08 09 10 11 12 13 14 15 16 17 18 19 20 21 22 23 24 25 2…" at bounding box center [320, 509] width 28 height 25
type input "[DATE] 05:30"
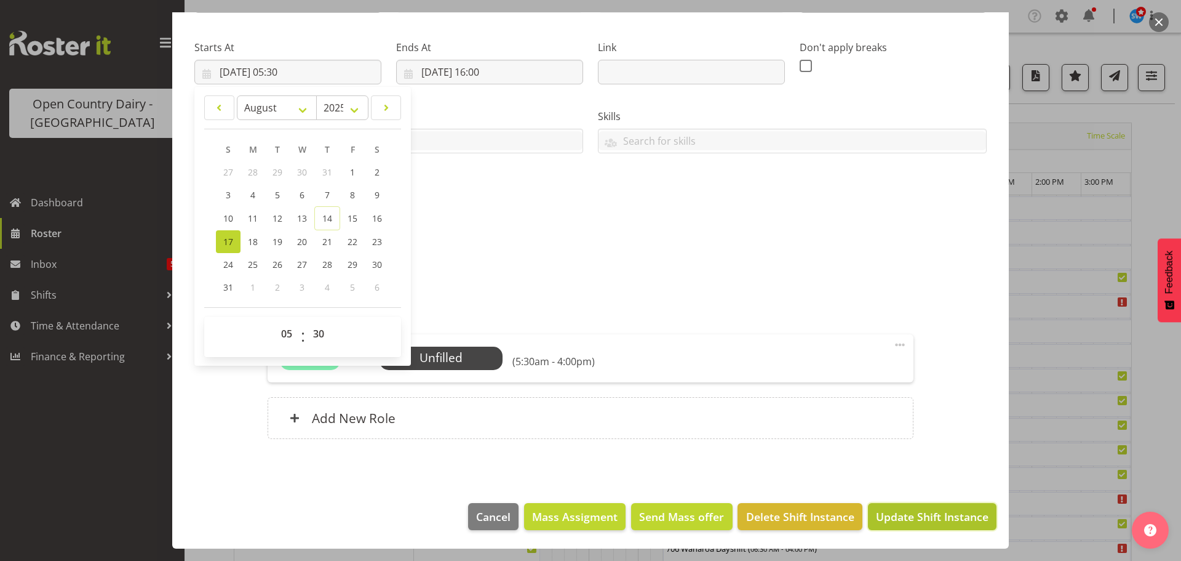
click at [911, 516] on span "Update Shift Instance" at bounding box center [932, 516] width 113 height 16
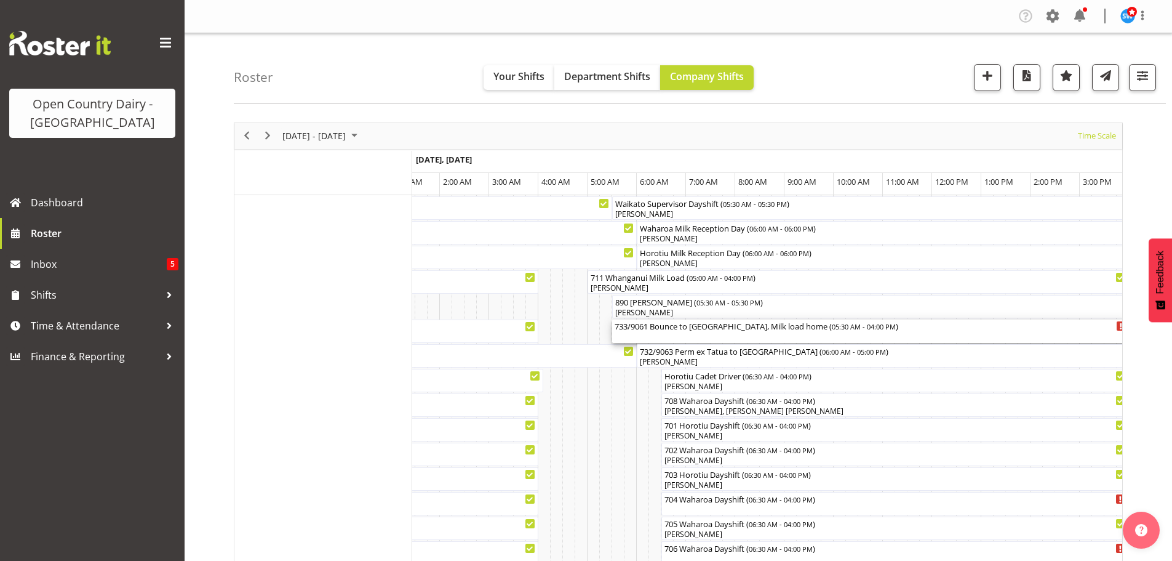
click at [700, 333] on div "733/9061 Bounce to [GEOGRAPHIC_DATA], Milk load home ( 05:30 AM - 04:00 PM )" at bounding box center [871, 330] width 512 height 23
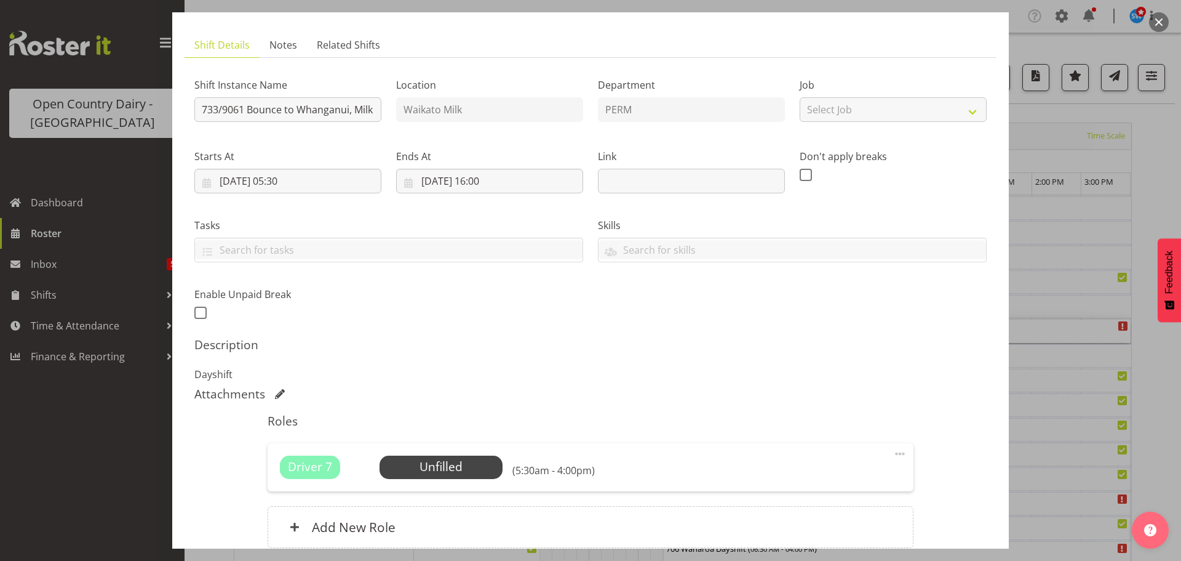
scroll to position [123, 0]
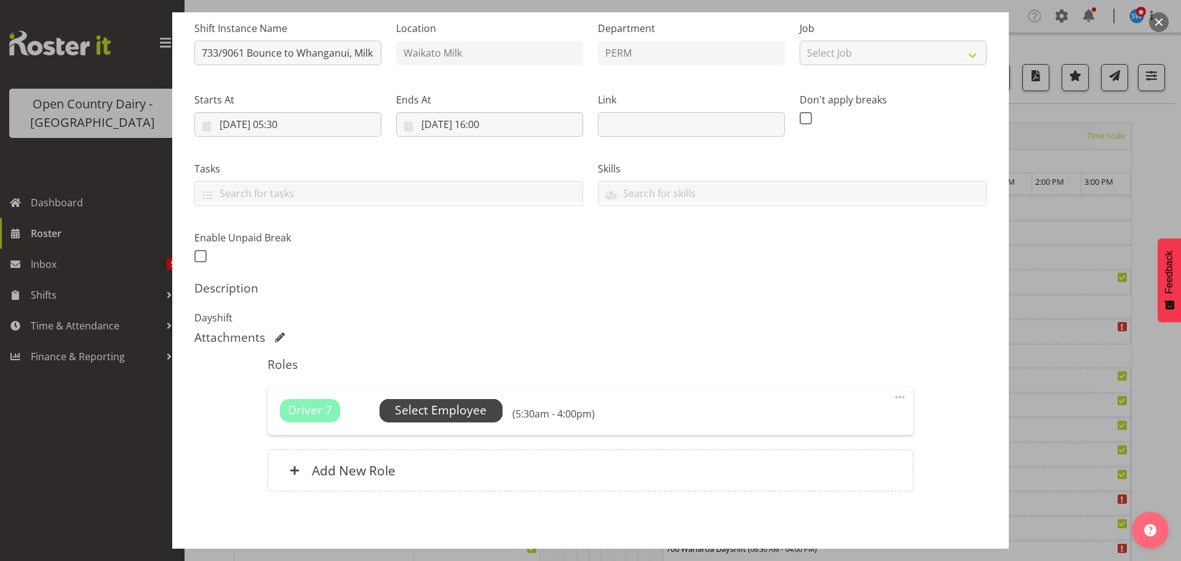
click at [436, 410] on span "Select Employee" at bounding box center [441, 410] width 92 height 18
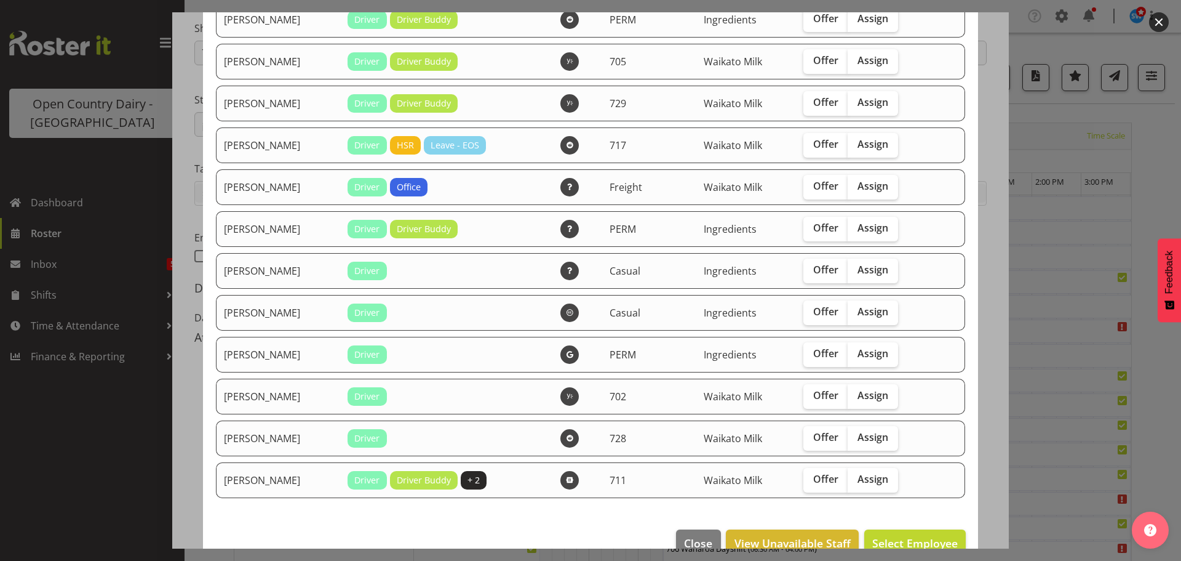
scroll to position [0, 0]
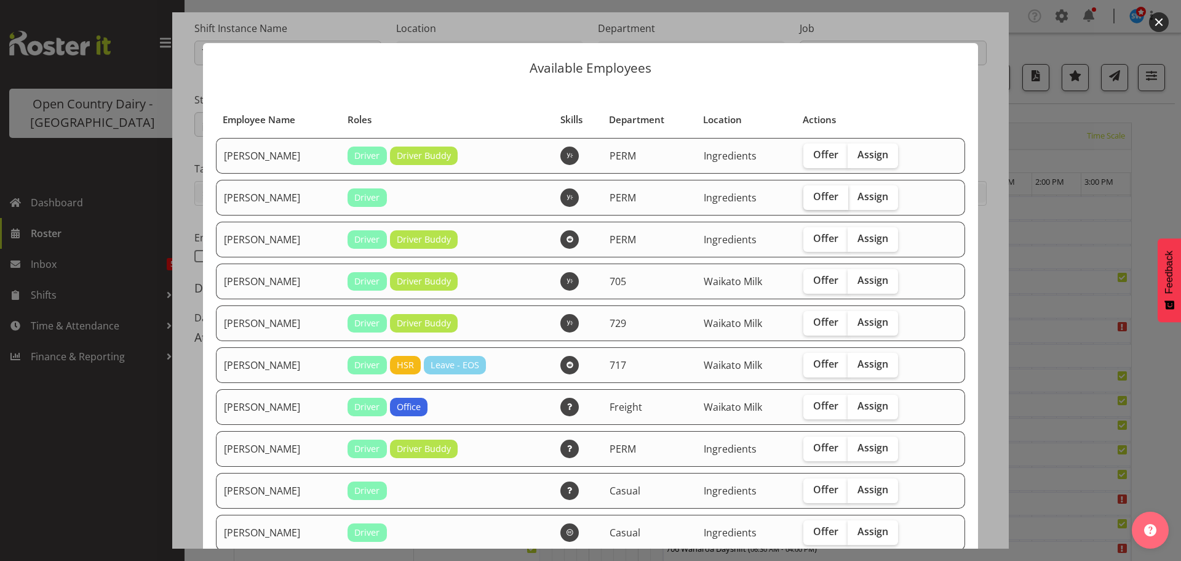
click at [819, 196] on span "Offer" at bounding box center [825, 196] width 25 height 12
click at [812, 196] on input "Offer" at bounding box center [808, 197] width 8 height 8
checkbox input "true"
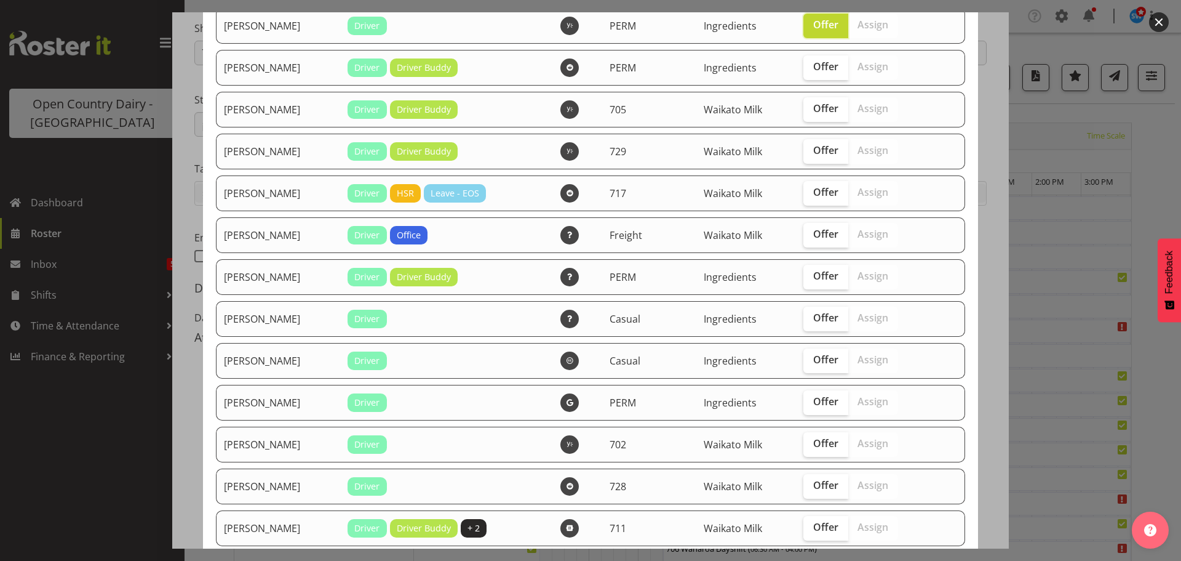
scroll to position [185, 0]
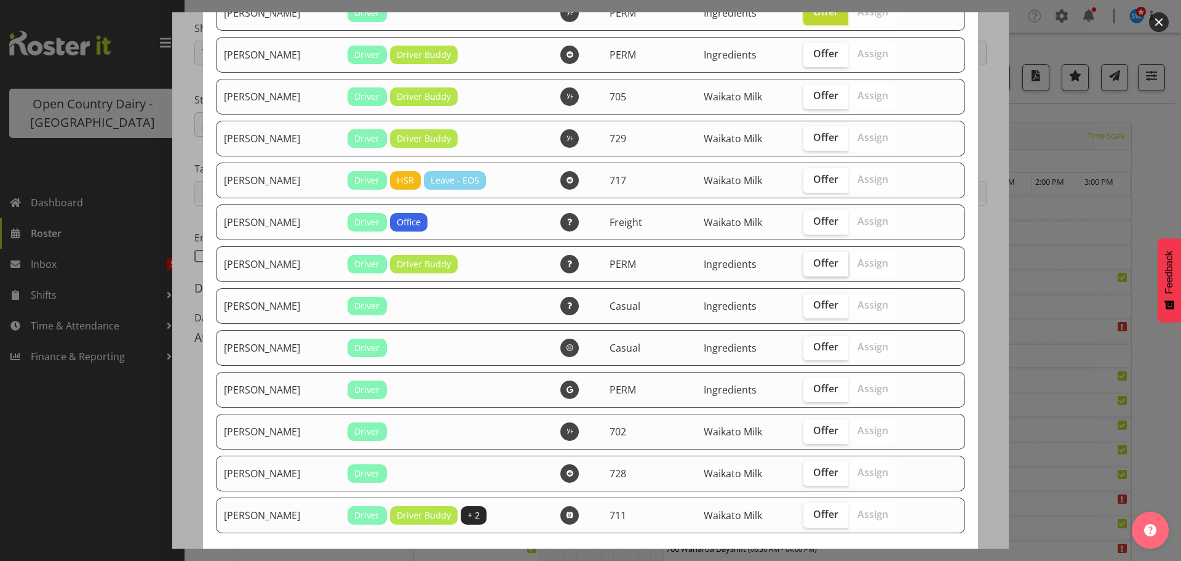
click at [816, 264] on span "Offer" at bounding box center [825, 263] width 25 height 12
click at [812, 264] on input "Offer" at bounding box center [808, 263] width 8 height 8
checkbox input "true"
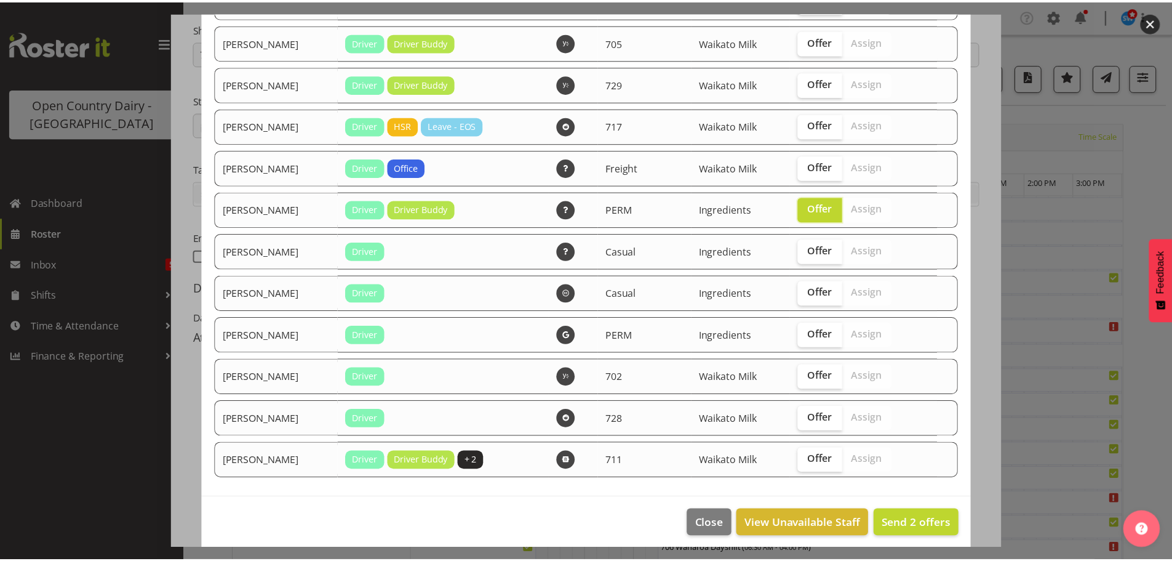
scroll to position [246, 0]
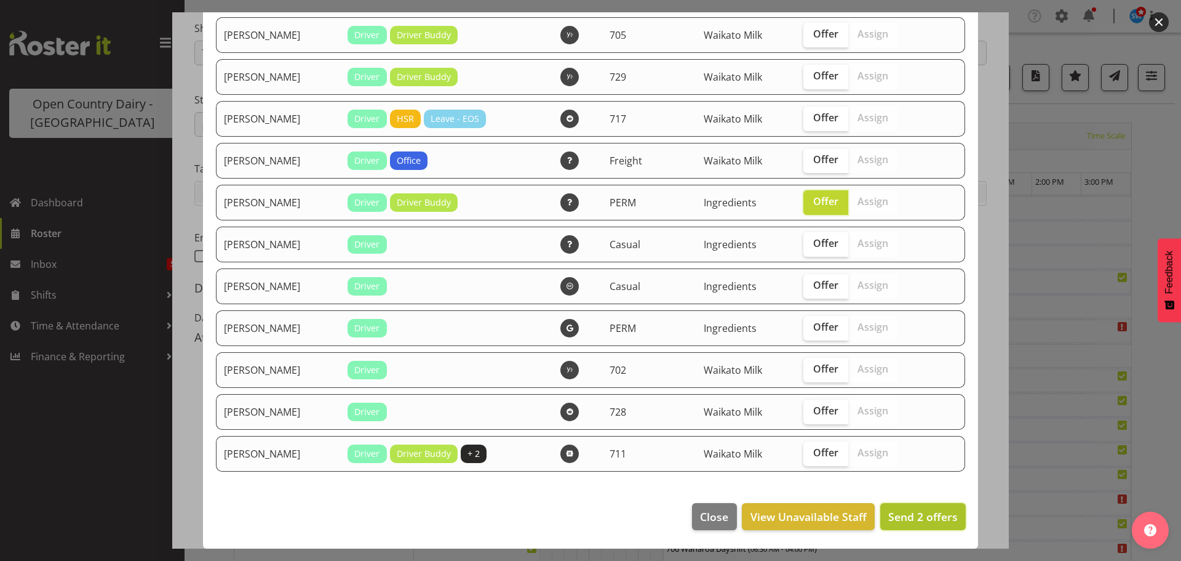
click at [900, 517] on span "Send 2 offers" at bounding box center [924, 516] width 70 height 15
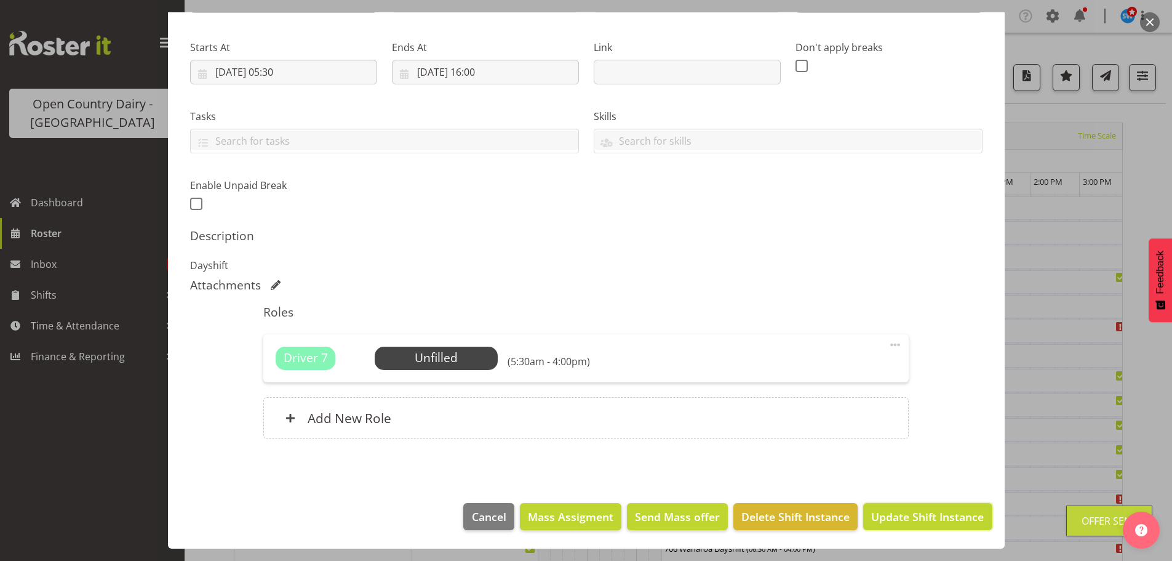
drag, startPoint x: 895, startPoint y: 516, endPoint x: 889, endPoint y: 511, distance: 7.5
click at [895, 515] on span "Update Shift Instance" at bounding box center [927, 516] width 113 height 16
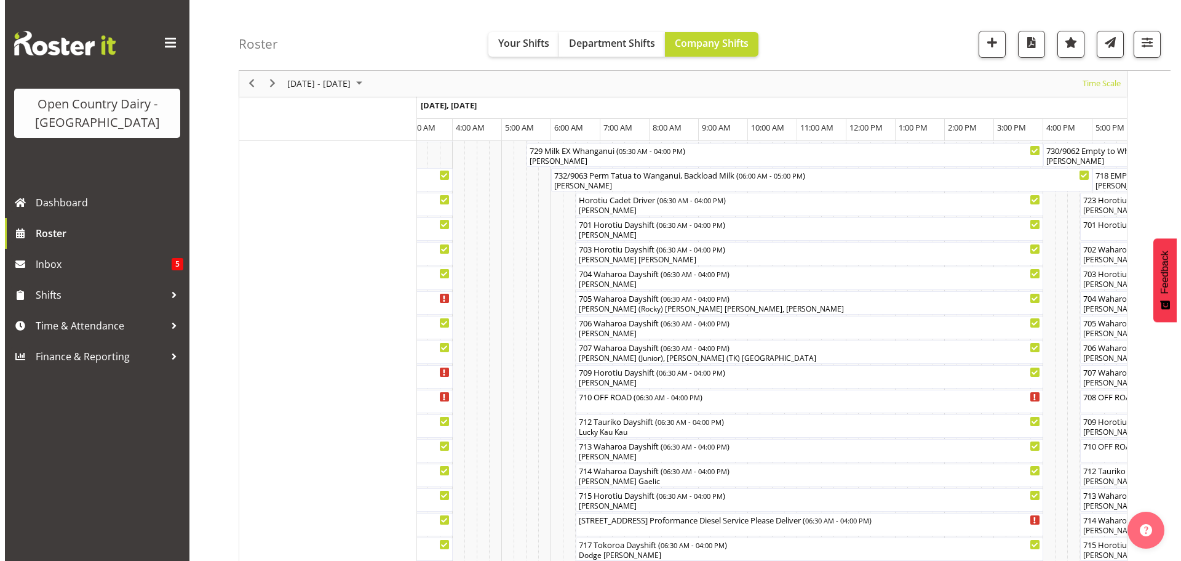
scroll to position [182, 0]
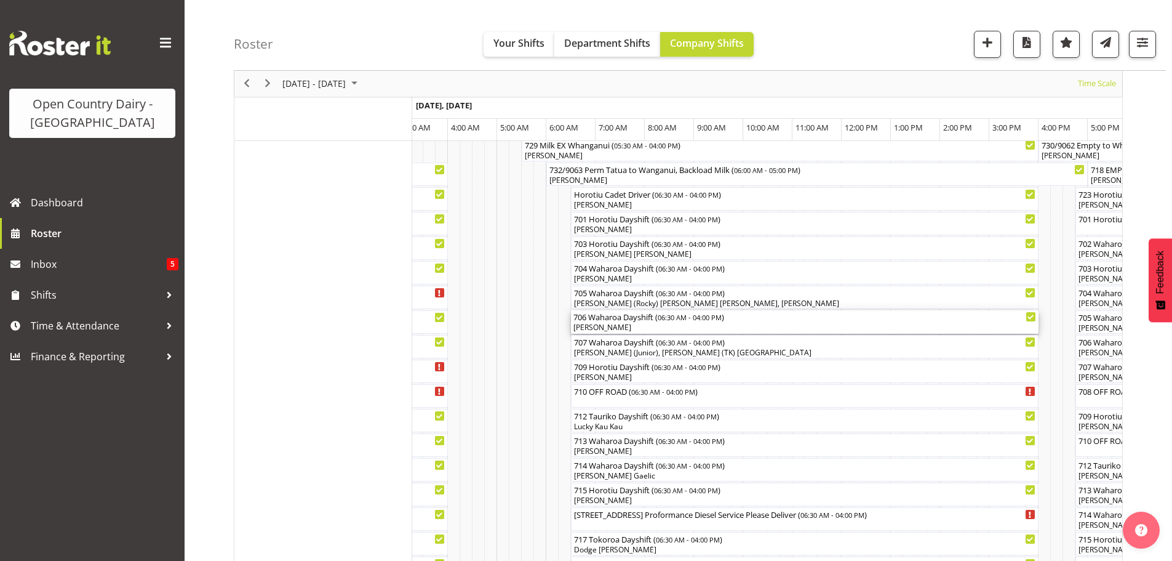
click at [635, 328] on div "[PERSON_NAME]" at bounding box center [804, 327] width 463 height 11
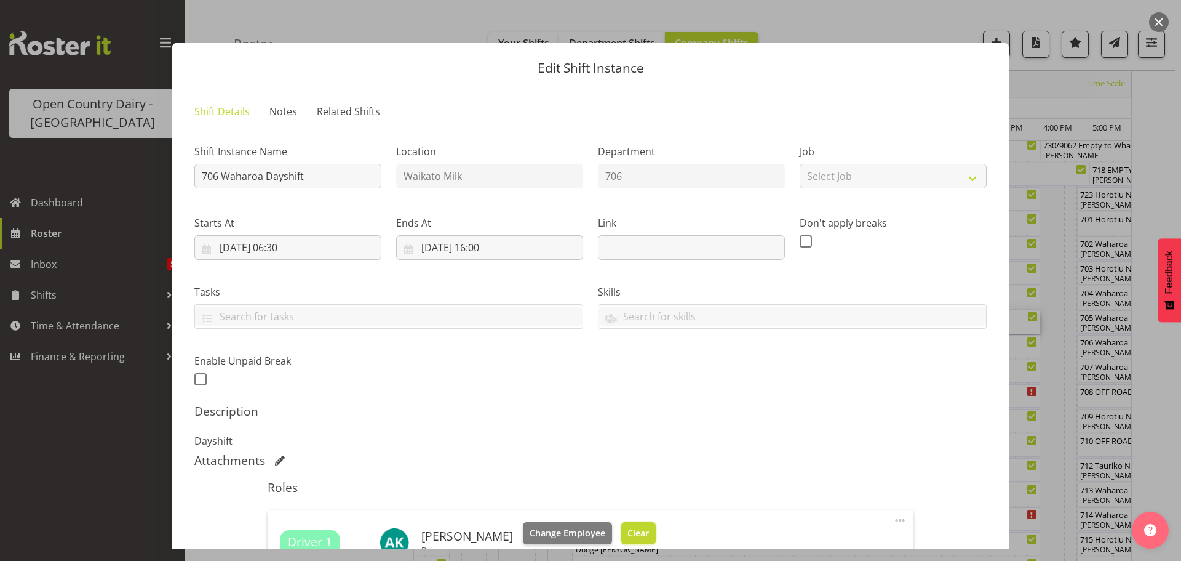
click at [628, 529] on span "Clear" at bounding box center [639, 533] width 22 height 14
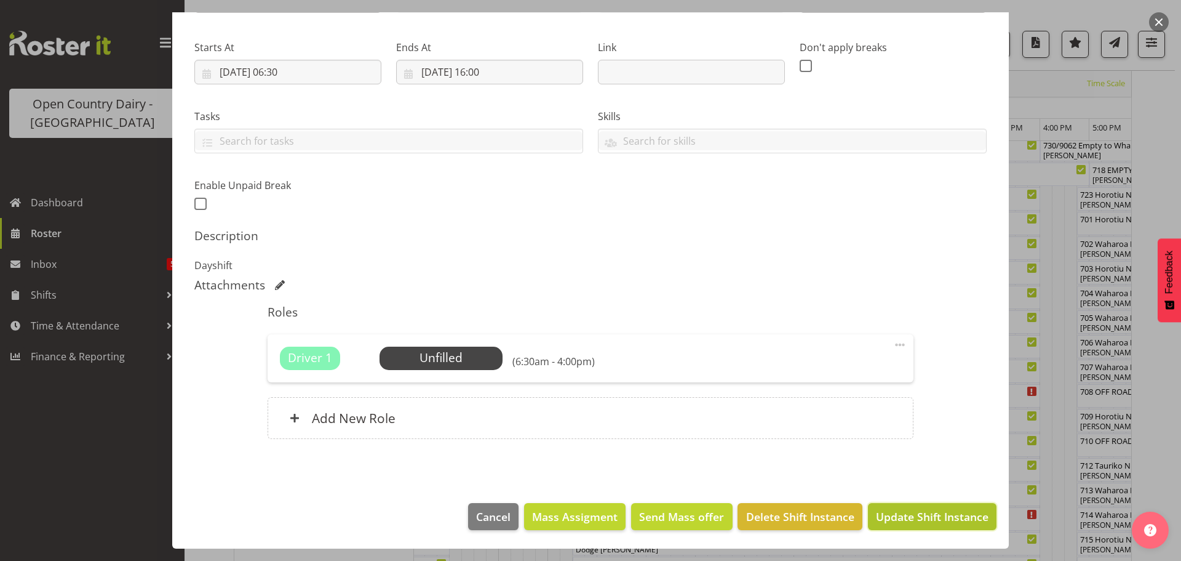
click at [906, 514] on span "Update Shift Instance" at bounding box center [932, 516] width 113 height 16
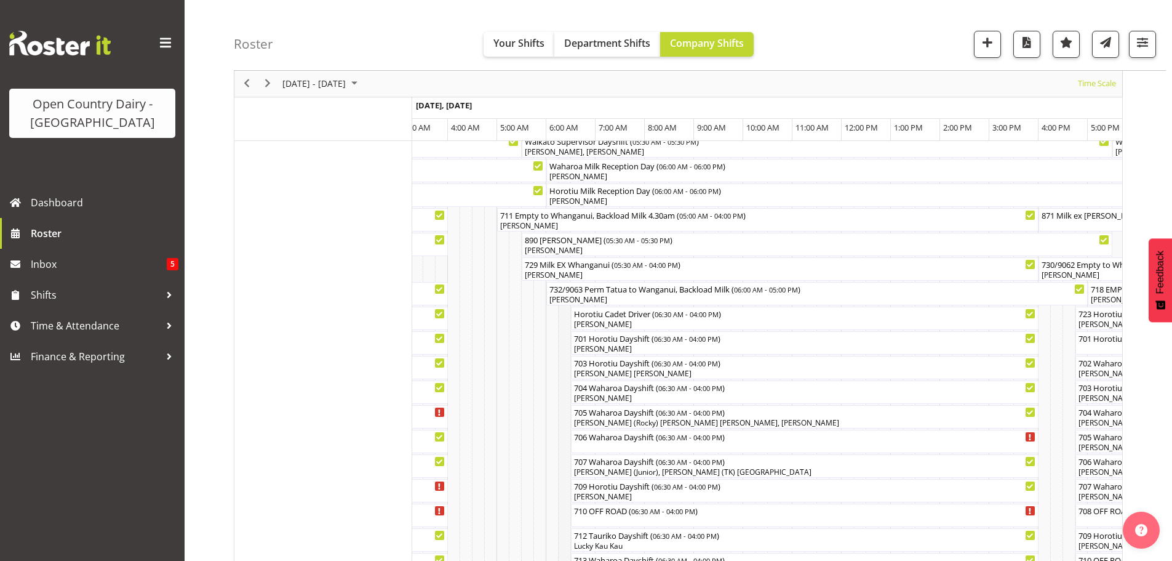
scroll to position [58, 0]
